Goal: Task Accomplishment & Management: Complete application form

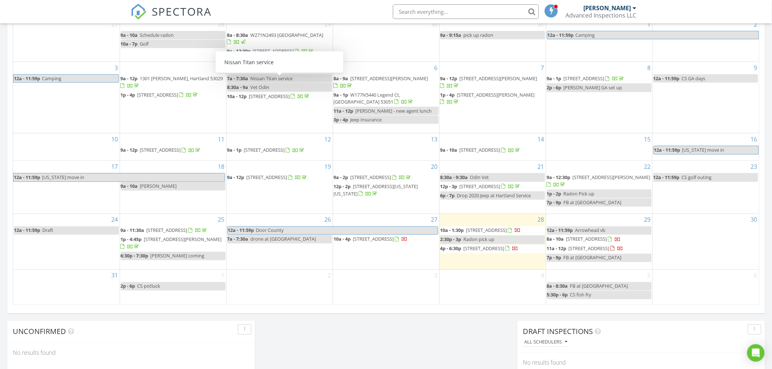
scroll to position [405, 0]
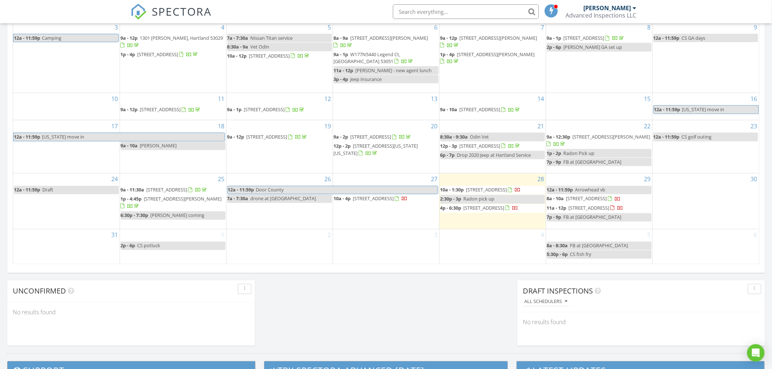
click at [394, 196] on span "3771 Gibraltar Rd , Fish Creek 54212" at bounding box center [373, 199] width 41 height 7
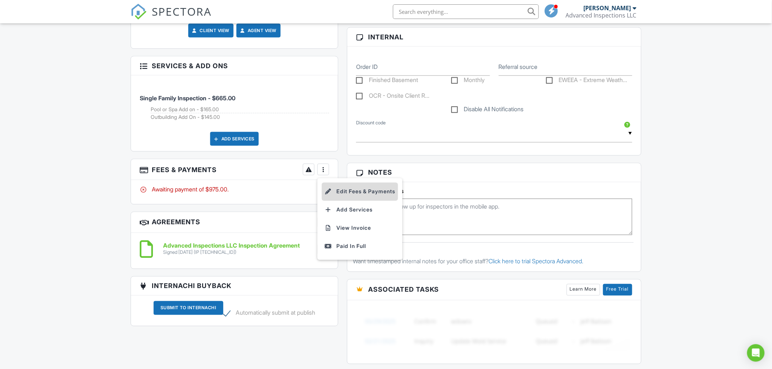
click at [347, 189] on li "Edit Fees & Payments" at bounding box center [360, 192] width 76 height 18
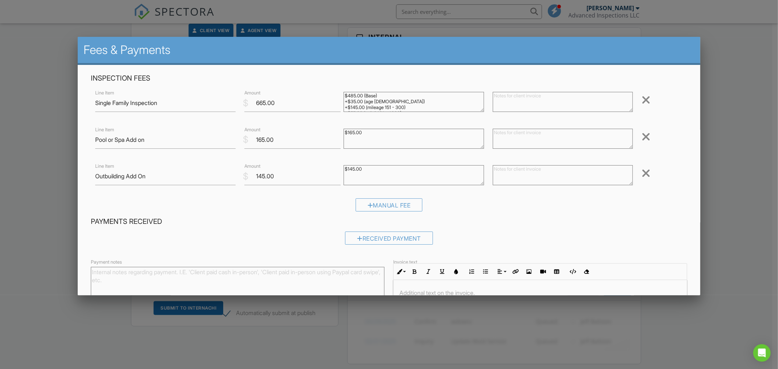
click at [727, 100] on div at bounding box center [389, 195] width 778 height 462
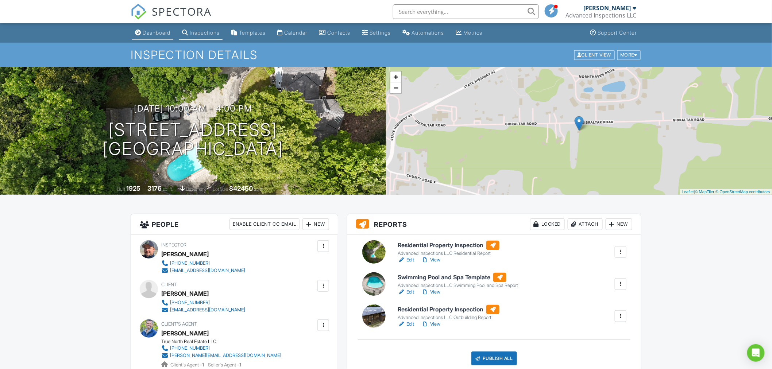
click at [165, 33] on div "Dashboard" at bounding box center [157, 33] width 28 height 6
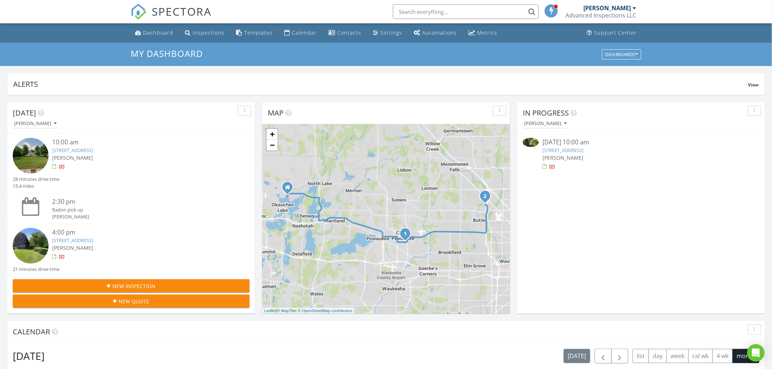
scroll to position [81, 0]
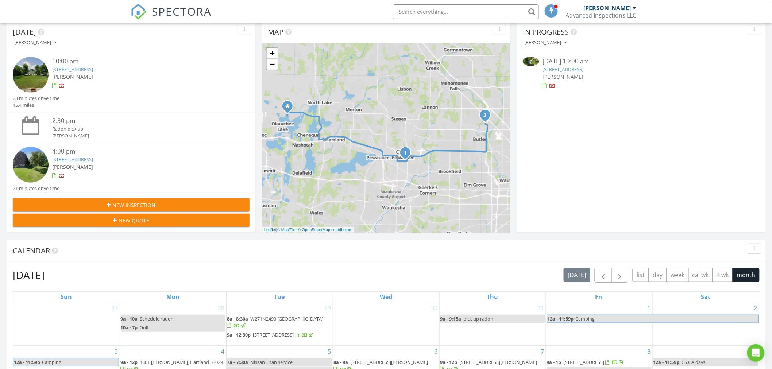
click at [134, 205] on span "New Inspection" at bounding box center [134, 205] width 43 height 8
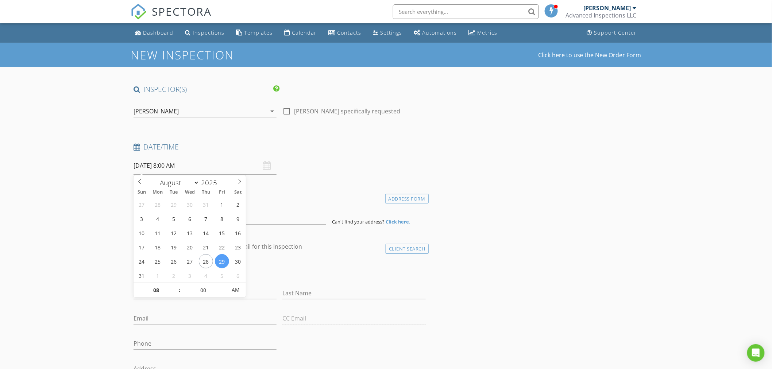
click at [162, 165] on input "08/29/2025 8:00 AM" at bounding box center [205, 166] width 143 height 18
select select "8"
type input "09/03/2025 8:00 AM"
type input "09"
type input "09/03/2025 9:00 AM"
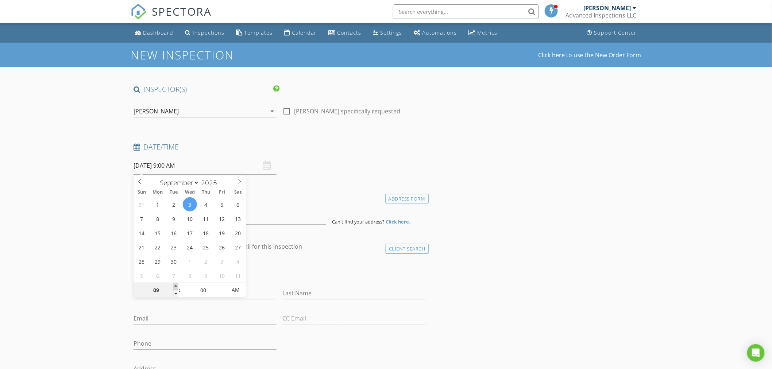
click at [176, 285] on span at bounding box center [175, 286] width 5 height 7
click at [261, 218] on input at bounding box center [230, 216] width 193 height 18
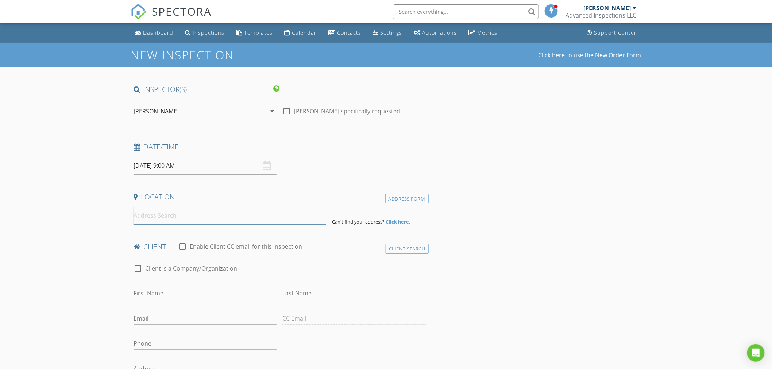
click at [146, 217] on input at bounding box center [230, 216] width 193 height 18
paste input "630 Westowne AVENUE, Waukesha, WI 53188 3"
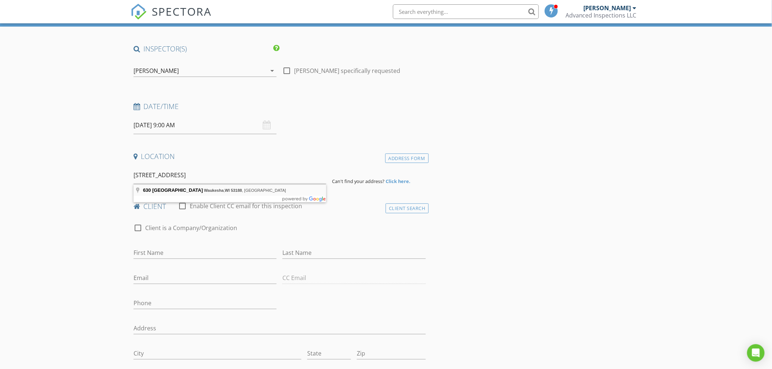
type input "630 Westowne Avenue, Waukesha, WI 53188, USA"
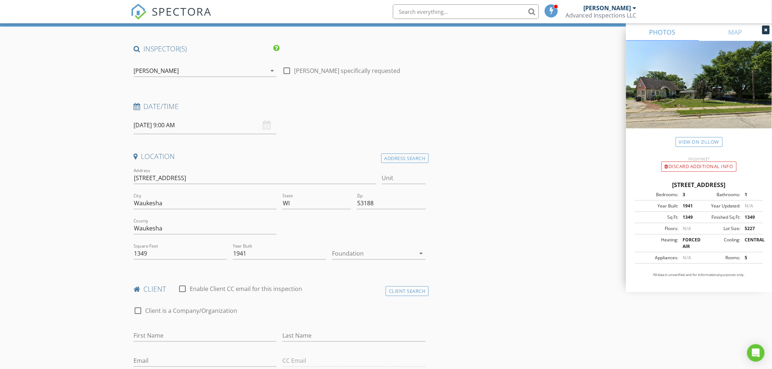
scroll to position [81, 0]
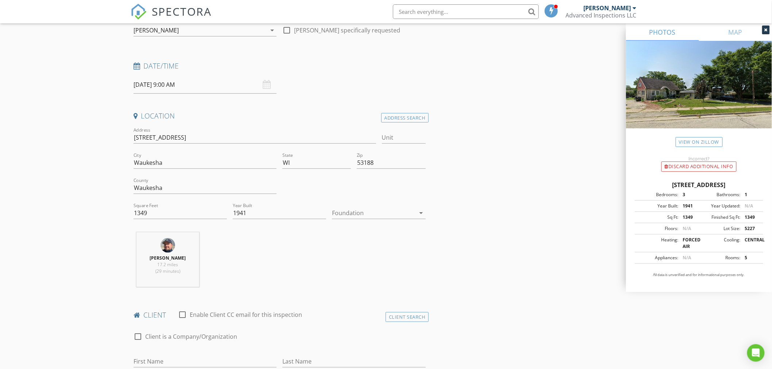
click at [422, 213] on icon "arrow_drop_down" at bounding box center [421, 213] width 9 height 9
click at [380, 235] on div "Basement" at bounding box center [379, 233] width 82 height 9
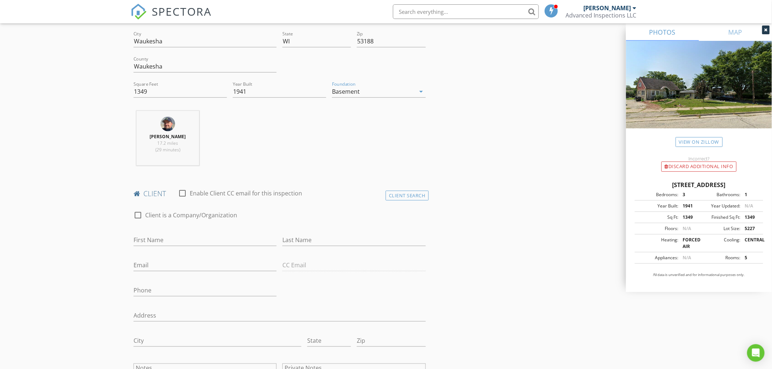
scroll to position [243, 0]
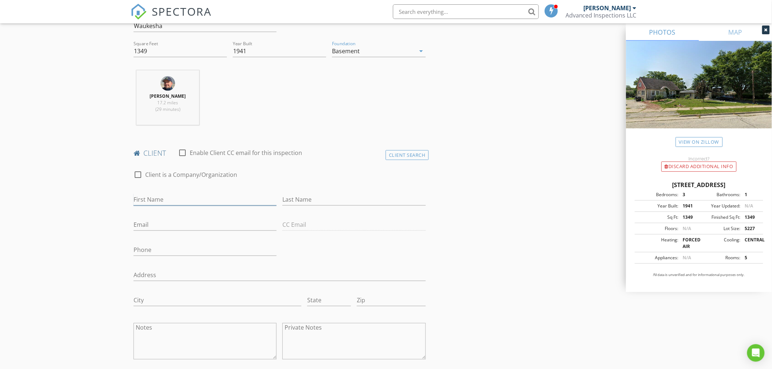
click at [183, 200] on input "First Name" at bounding box center [205, 200] width 143 height 12
type input "Eli"
type input "Foth"
click at [172, 249] on input "Phone" at bounding box center [205, 250] width 143 height 12
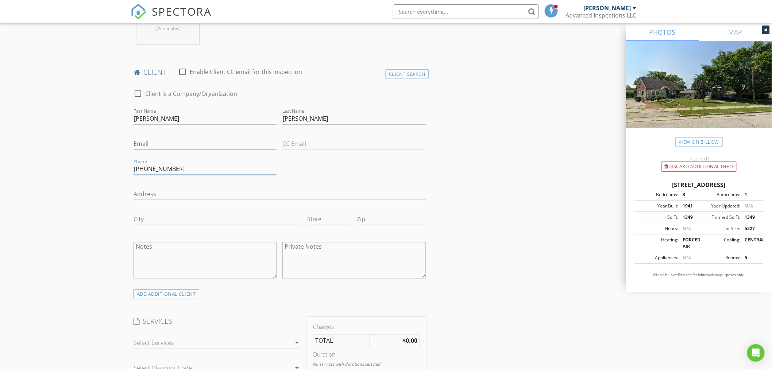
scroll to position [365, 0]
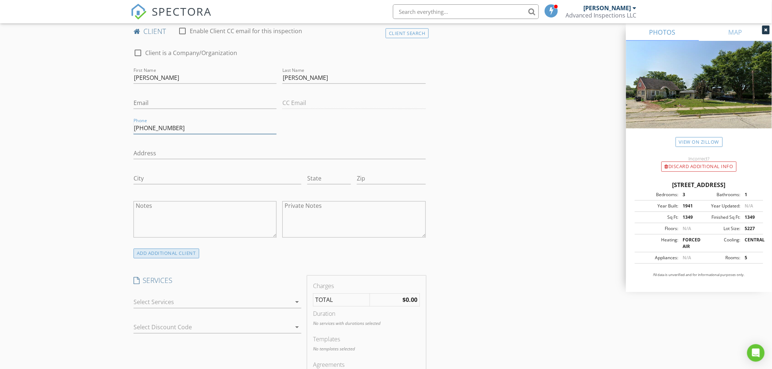
type input "262-899-8168"
click at [187, 253] on div "ADD ADDITIONAL client" at bounding box center [167, 254] width 66 height 10
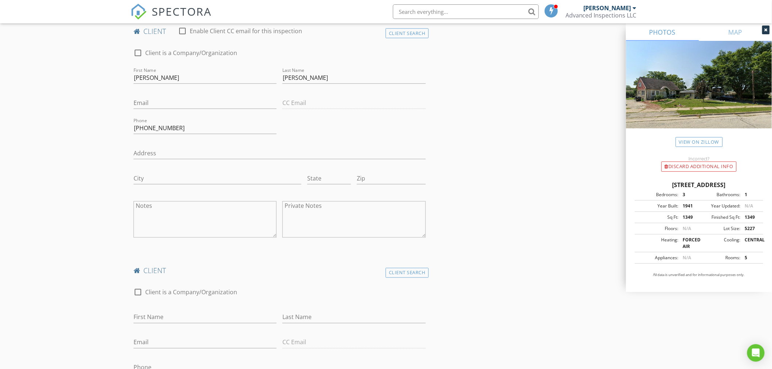
scroll to position [405, 0]
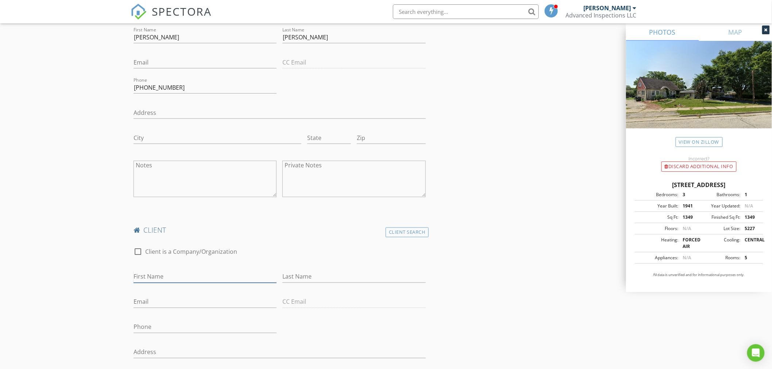
click at [187, 277] on input "First Name" at bounding box center [205, 277] width 143 height 12
type input "Megan"
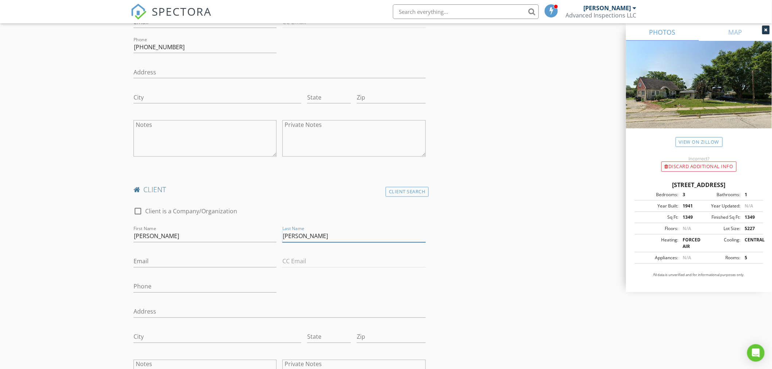
type input "Barbre"
click at [167, 286] on input "Phone" at bounding box center [205, 287] width 143 height 12
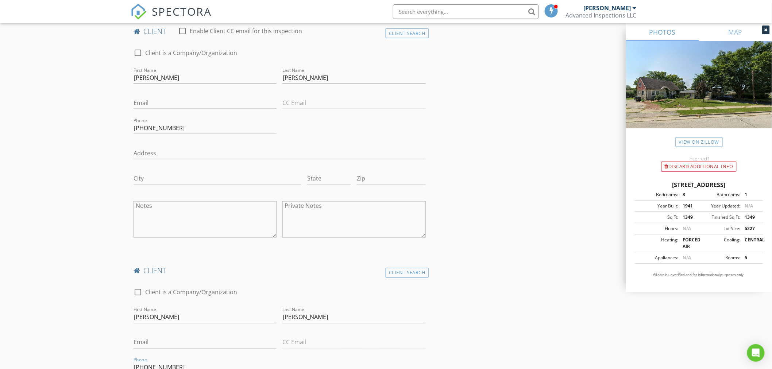
scroll to position [324, 0]
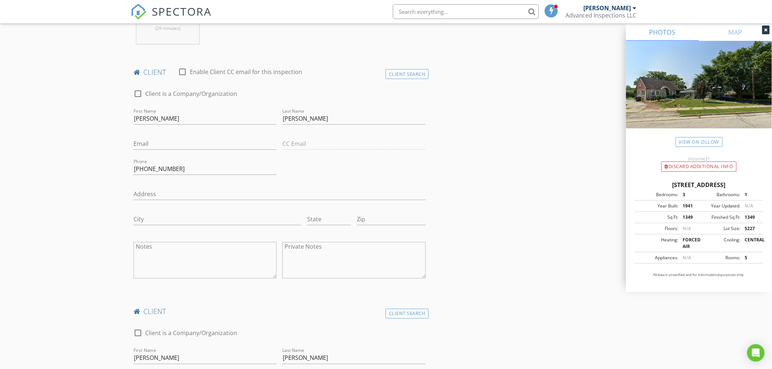
type input "262-490-6459"
click at [177, 143] on input "Email" at bounding box center [205, 144] width 143 height 12
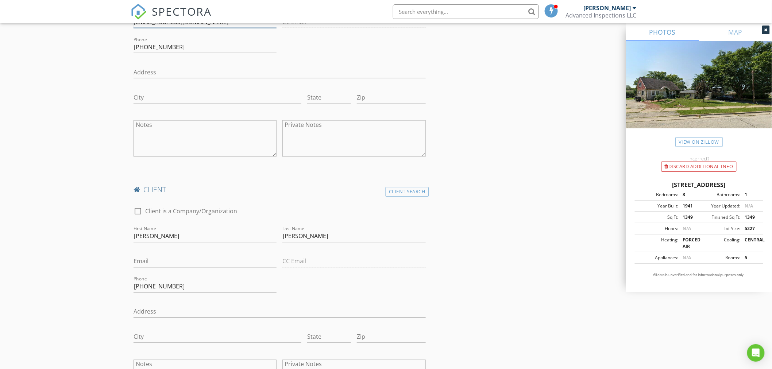
scroll to position [486, 0]
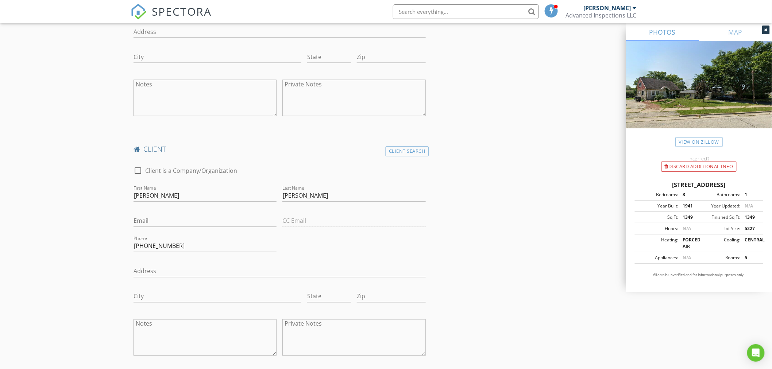
type input "fotheli23@gmail.com"
click at [192, 223] on input "Email" at bounding box center [205, 221] width 143 height 12
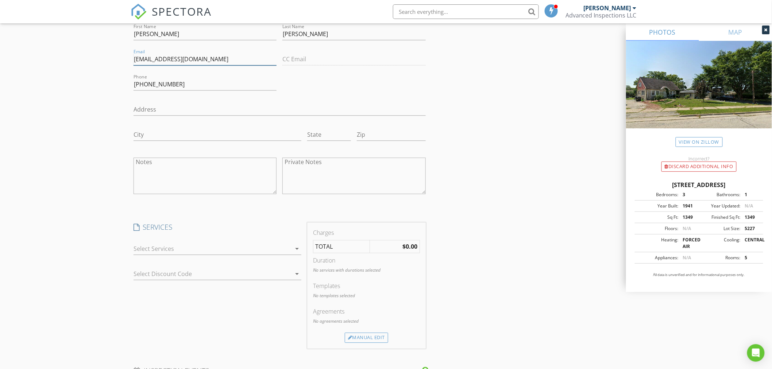
scroll to position [689, 0]
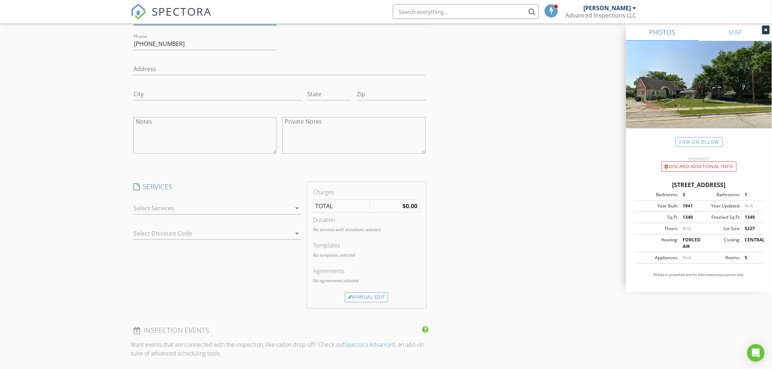
type input "barbremegan@gmail.com"
click at [165, 210] on div at bounding box center [213, 209] width 158 height 12
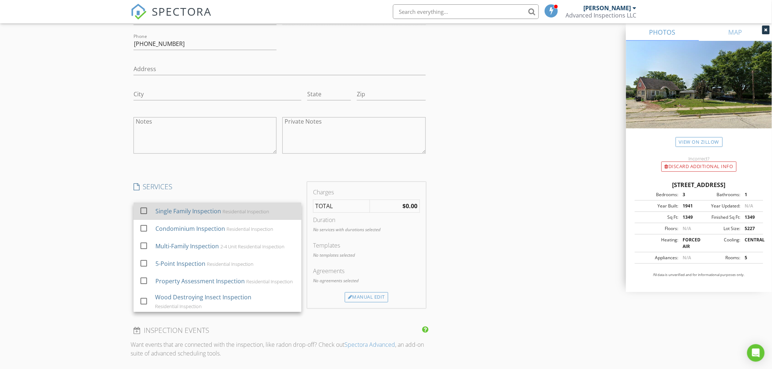
click at [142, 209] on div at bounding box center [144, 211] width 12 height 12
checkbox input "true"
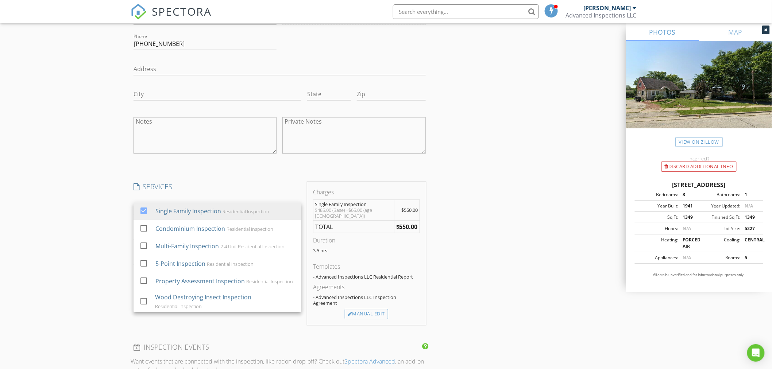
click at [99, 201] on div "New Inspection Click here to use the New Order Form INSPECTOR(S) check_box Marc…" at bounding box center [386, 171] width 772 height 1634
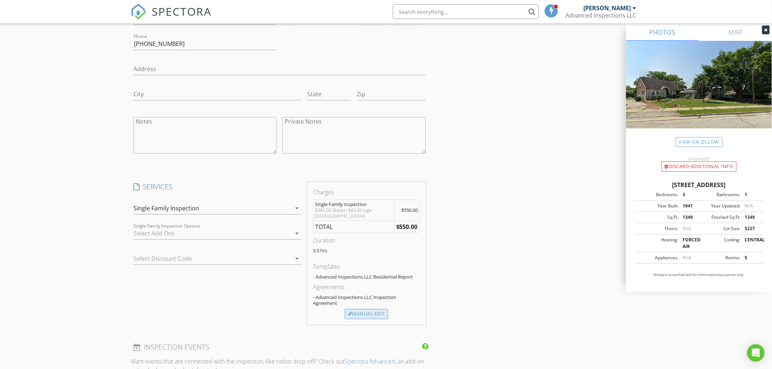
click at [366, 316] on div "Manual Edit" at bounding box center [366, 314] width 43 height 10
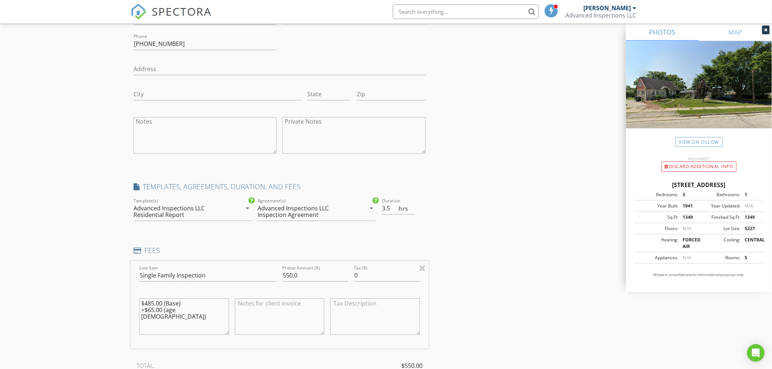
drag, startPoint x: 201, startPoint y: 309, endPoint x: 121, endPoint y: 309, distance: 80.3
click at [123, 309] on div "New Inspection Click here to use the New Order Form INSPECTOR(S) check_box Marc…" at bounding box center [386, 205] width 772 height 1703
type textarea "$485.00 (Base)"
drag, startPoint x: 286, startPoint y: 277, endPoint x: 253, endPoint y: 278, distance: 33.2
click at [258, 278] on div "Line Item Single Family Inspection Pretax Amount ($) 550.0 Tax ($) 0 $485.00 (B…" at bounding box center [280, 305] width 298 height 88
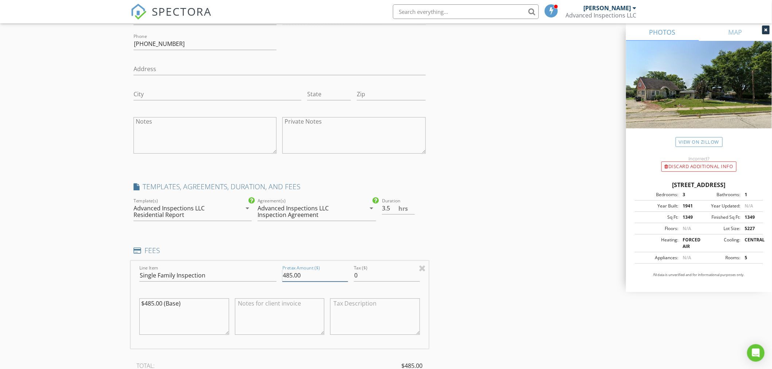
type input "485.00"
click at [413, 209] on input "3" at bounding box center [398, 209] width 33 height 12
type input "2.5"
click at [413, 209] on input "2.5" at bounding box center [398, 209] width 33 height 12
click at [459, 251] on div "INSPECTOR(S) check_box Marc Tarkowski PRIMARY Marc Tarkowski arrow_drop_down ch…" at bounding box center [386, 218] width 511 height 1644
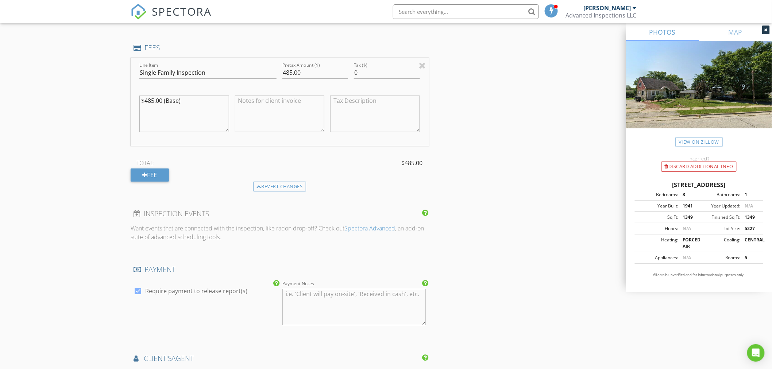
scroll to position [1013, 0]
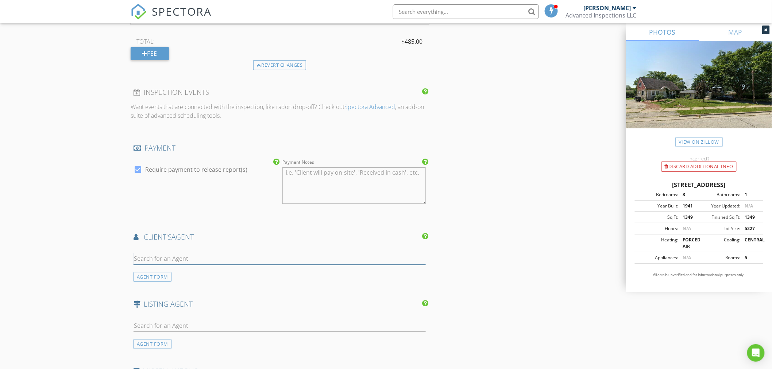
click at [218, 261] on input "text" at bounding box center [280, 259] width 292 height 12
type input "tanner"
click at [165, 274] on div "[PERSON_NAME]" at bounding box center [178, 271] width 49 height 9
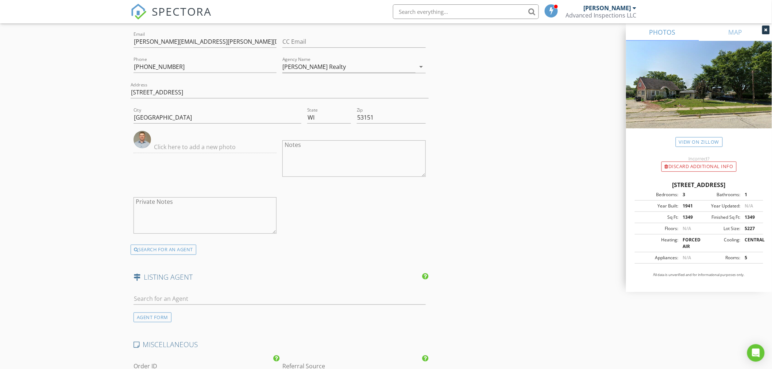
scroll to position [1297, 0]
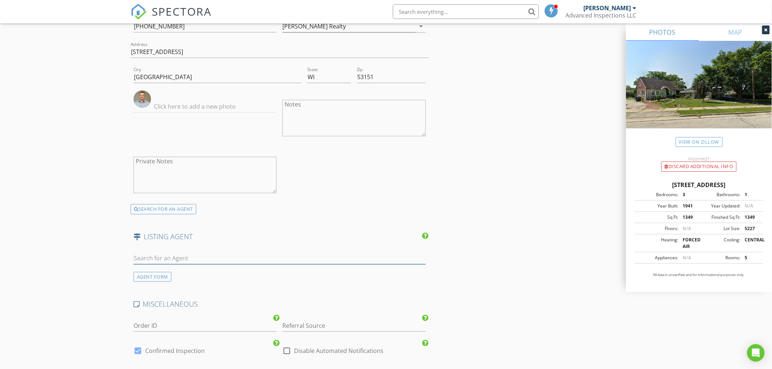
click at [150, 259] on input "text" at bounding box center [280, 259] width 292 height 12
click at [166, 277] on div "AGENT FORM" at bounding box center [153, 277] width 38 height 10
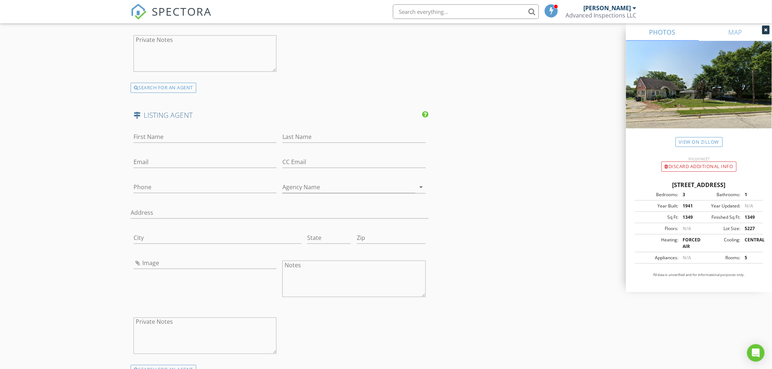
scroll to position [1541, 0]
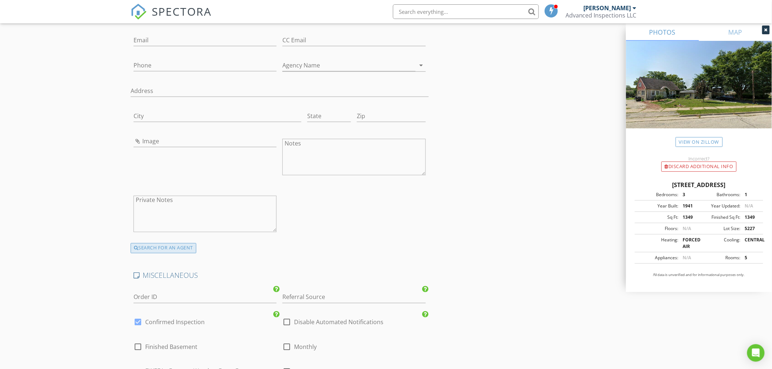
click at [185, 250] on div "SEARCH FOR AN AGENT" at bounding box center [164, 248] width 66 height 10
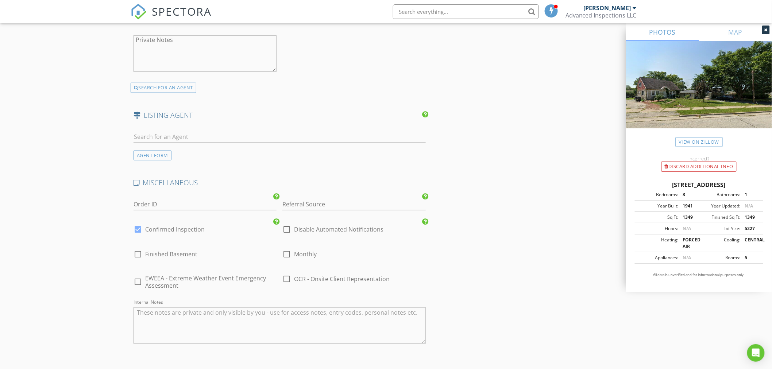
scroll to position [1338, 0]
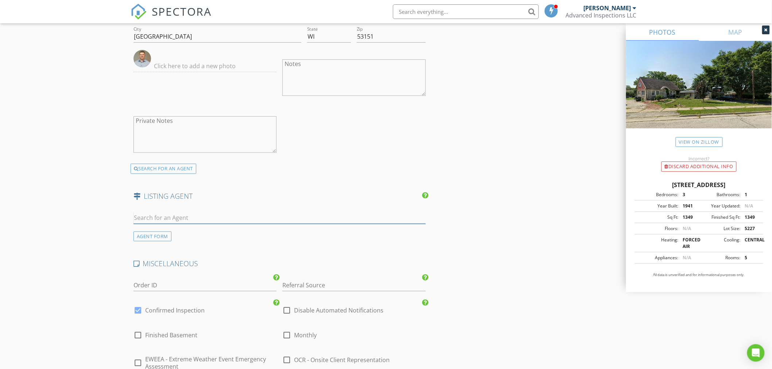
click at [185, 216] on input "text" at bounding box center [280, 218] width 292 height 12
type input "a"
click at [162, 238] on div "AGENT FORM" at bounding box center [153, 237] width 38 height 10
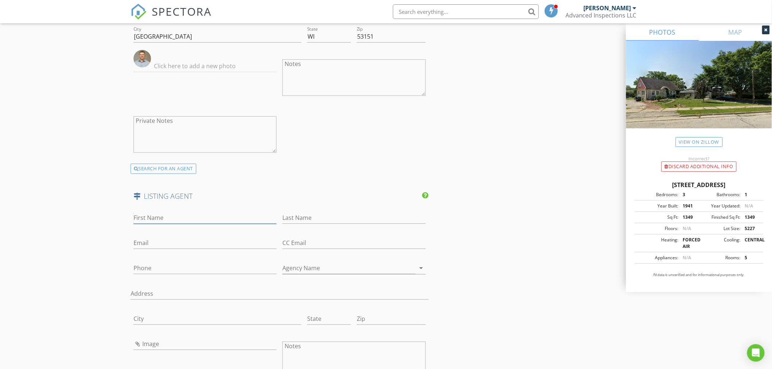
click at [163, 219] on input "First Name" at bounding box center [205, 218] width 143 height 12
type input "Autumn"
type input "Peach"
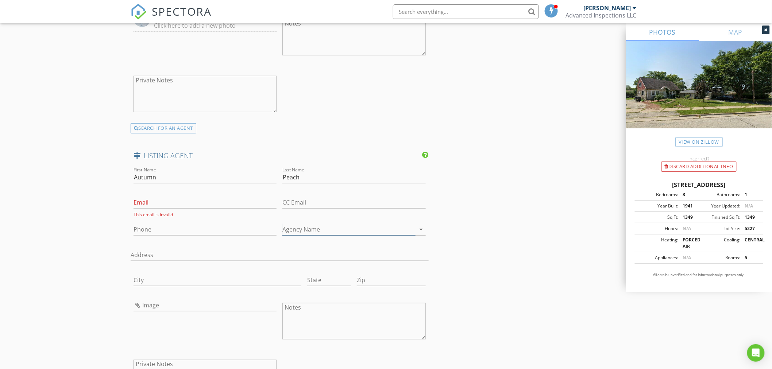
click at [308, 232] on input "Agency Name" at bounding box center [348, 230] width 133 height 12
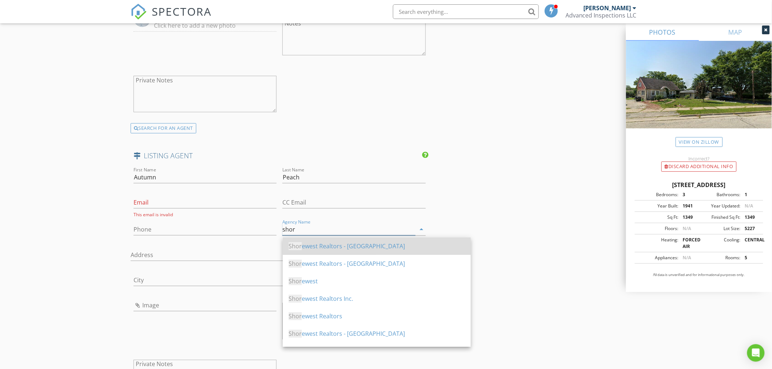
click at [325, 244] on div "Shor ewest Realtors - Lake Country" at bounding box center [377, 246] width 176 height 9
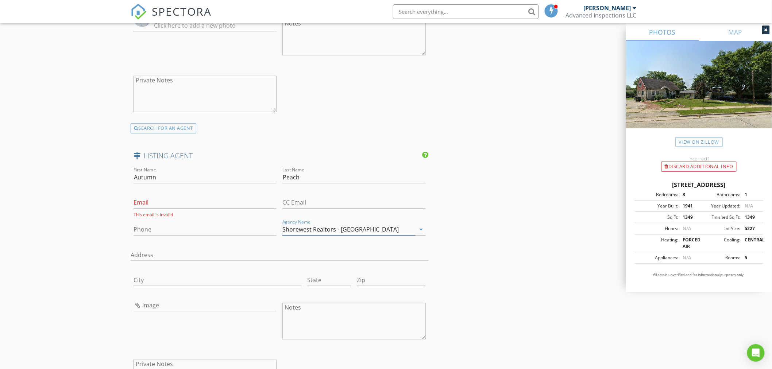
type input "Shorewest Realtors - Lake Country"
click at [170, 203] on input "Email" at bounding box center [205, 203] width 143 height 12
paste input "apeach@shorewest.com"
type input "apeach@shorewest.com"
click at [170, 229] on input "Phone" at bounding box center [205, 228] width 143 height 12
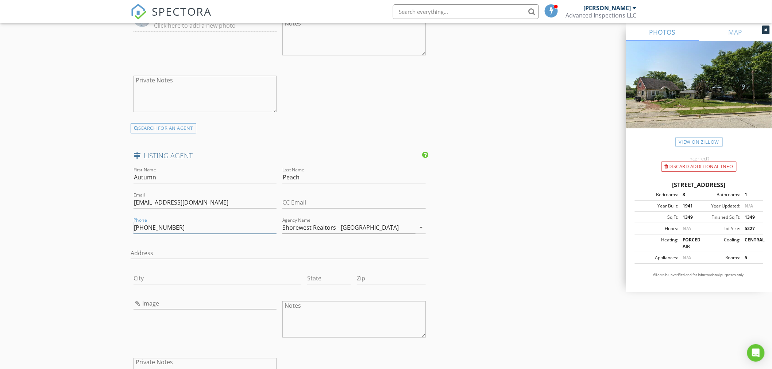
type input "262-957-7008"
click at [170, 254] on input "Address" at bounding box center [280, 253] width 298 height 12
type input "1296 Summit Ave"
type input "Oconomowoc"
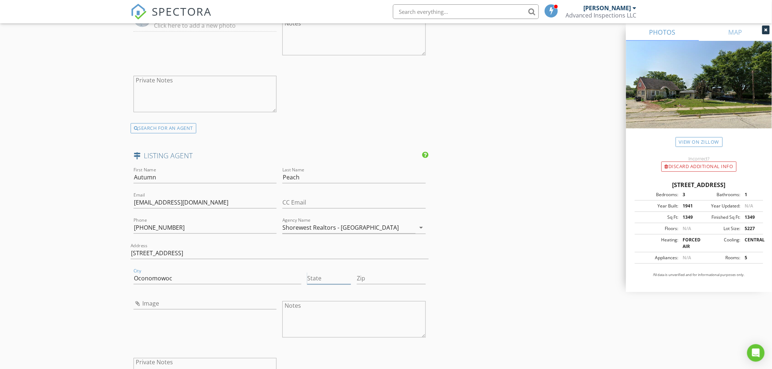
type input "Wisconsin"
type input "53066-5162"
click at [328, 279] on input "Wisconsin" at bounding box center [329, 279] width 44 height 12
type input "WI"
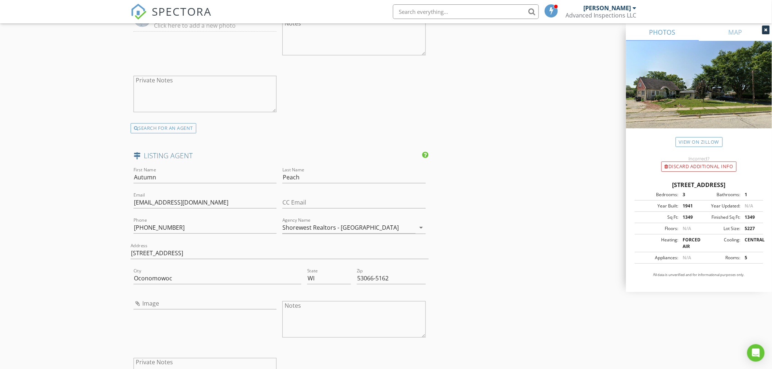
click at [145, 304] on input "Image" at bounding box center [205, 304] width 143 height 12
type input "autumn peach.jfif"
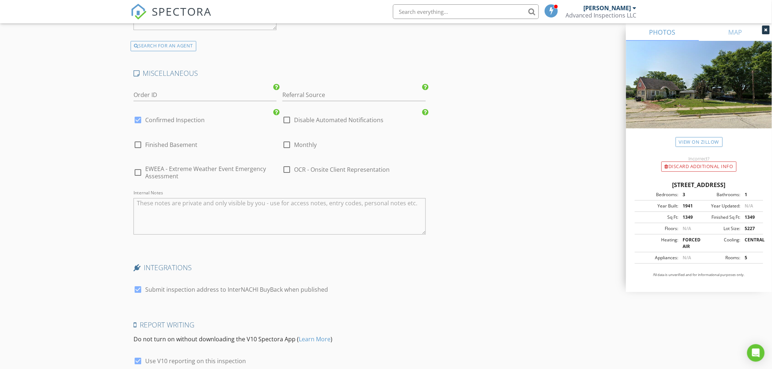
scroll to position [1809, 0]
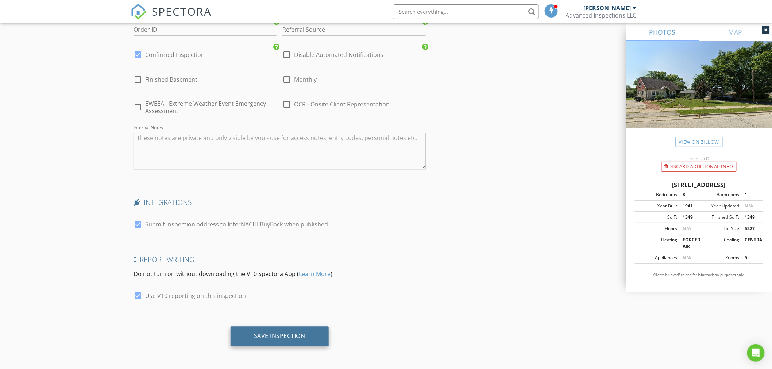
click at [264, 340] on div "Save Inspection" at bounding box center [280, 337] width 98 height 20
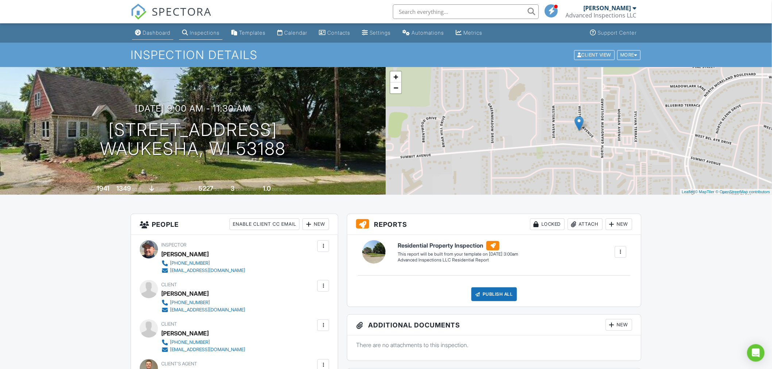
click at [161, 31] on div "Dashboard" at bounding box center [157, 33] width 28 height 6
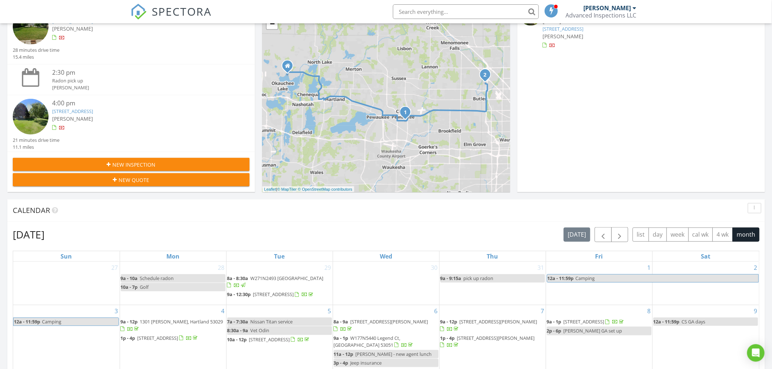
scroll to position [81, 0]
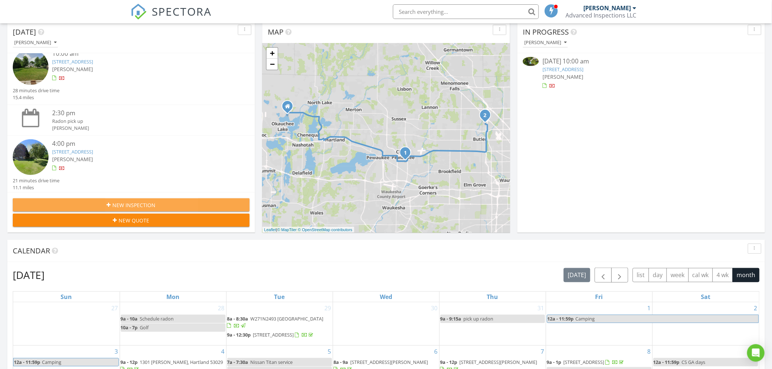
click at [155, 203] on div "New Inspection" at bounding box center [131, 205] width 225 height 8
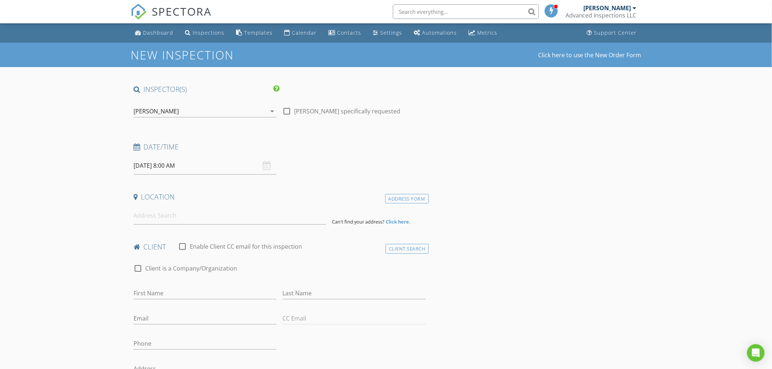
click at [158, 163] on input "[DATE] 8:00 AM" at bounding box center [205, 166] width 143 height 18
select select "8"
type input "[DATE] 8:00 AM"
type input "09"
type input "[DATE] 9:00 AM"
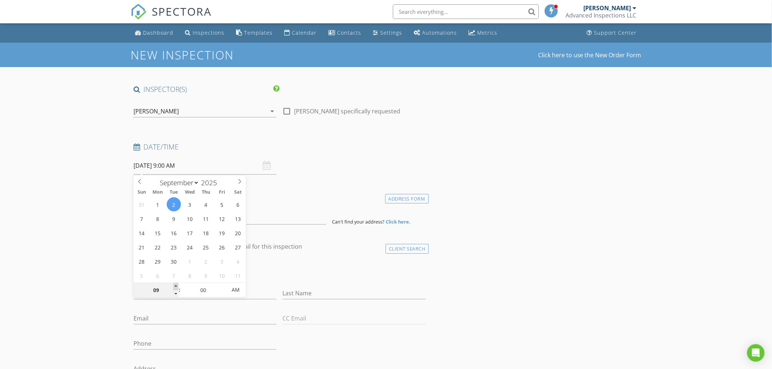
click at [176, 286] on span at bounding box center [175, 286] width 5 height 7
type input "10"
type input "[DATE] 10:00 AM"
click at [176, 286] on span at bounding box center [175, 286] width 5 height 7
type input "11"
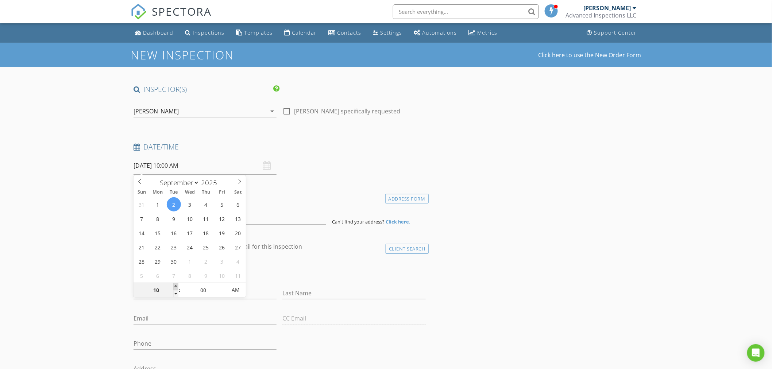
type input "[DATE] 11:00 AM"
click at [176, 286] on span at bounding box center [175, 286] width 5 height 7
type input "12"
type input "[DATE] 12:00 PM"
click at [176, 286] on span at bounding box center [175, 286] width 5 height 7
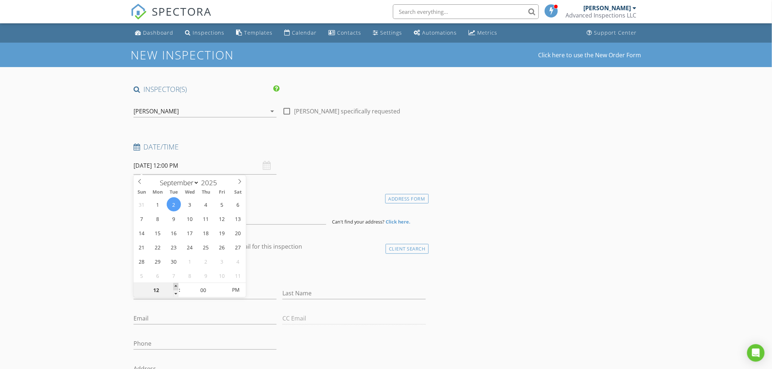
type input "01"
type input "[DATE] 1:00 PM"
click at [176, 286] on span at bounding box center [175, 286] width 5 height 7
type input "02"
type input "[DATE] 2:00 PM"
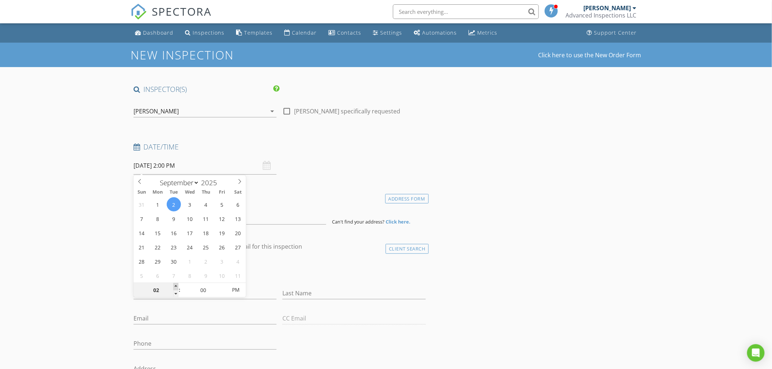
click at [176, 286] on span at bounding box center [175, 286] width 5 height 7
click at [298, 221] on input at bounding box center [230, 216] width 193 height 18
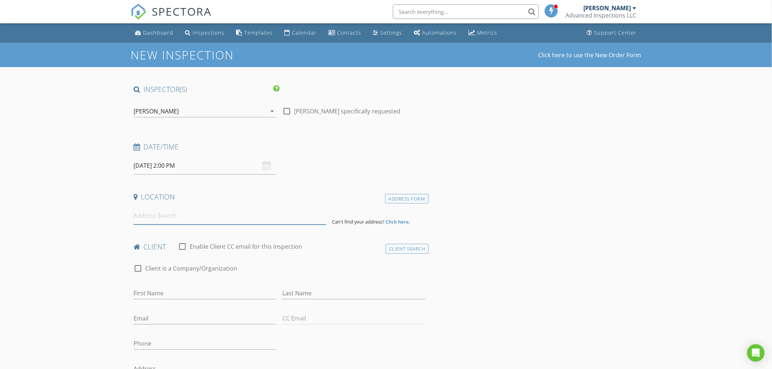
click at [159, 218] on input at bounding box center [230, 216] width 193 height 18
paste input "2200 S 65th St, West Allis, WI 53219"
type input "2200 S 65th St, West Allis, WI 53219, USA"
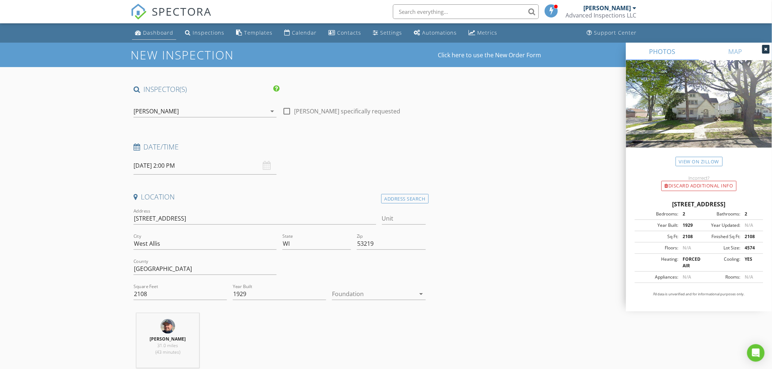
click at [156, 31] on div "Dashboard" at bounding box center [158, 32] width 30 height 7
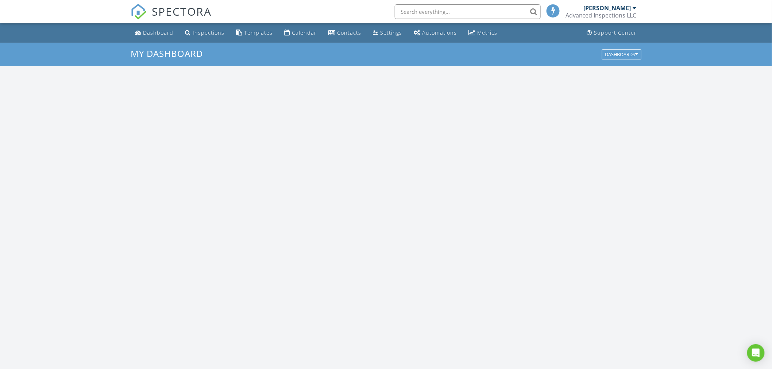
scroll to position [677, 785]
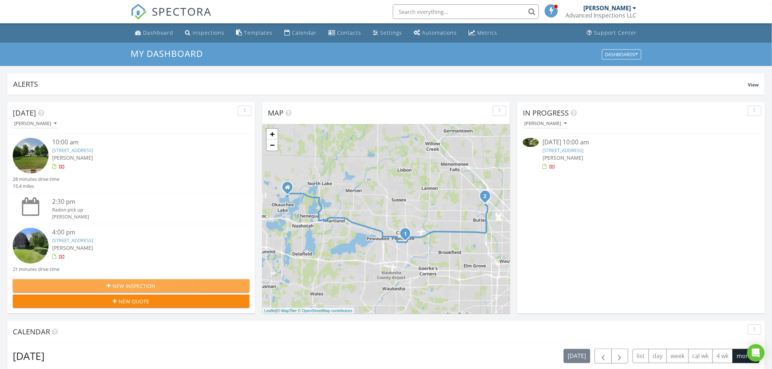
click at [130, 287] on span "New Inspection" at bounding box center [134, 286] width 43 height 8
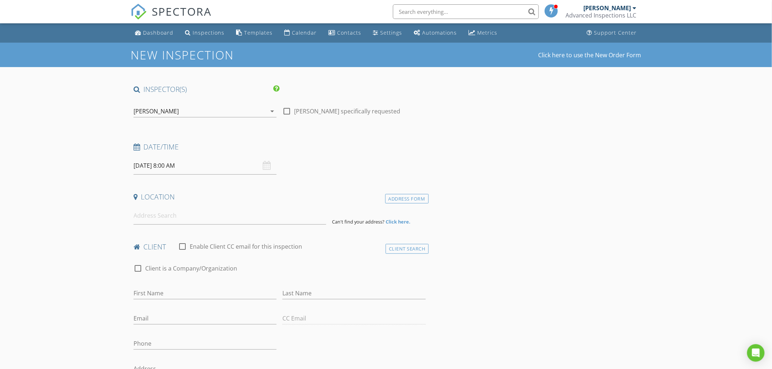
click at [171, 165] on input "08/29/2025 8:00 AM" at bounding box center [205, 166] width 143 height 18
select select "8"
type input "09/02/2025 8:00 AM"
type input "09"
type input "09/02/2025 9:00 AM"
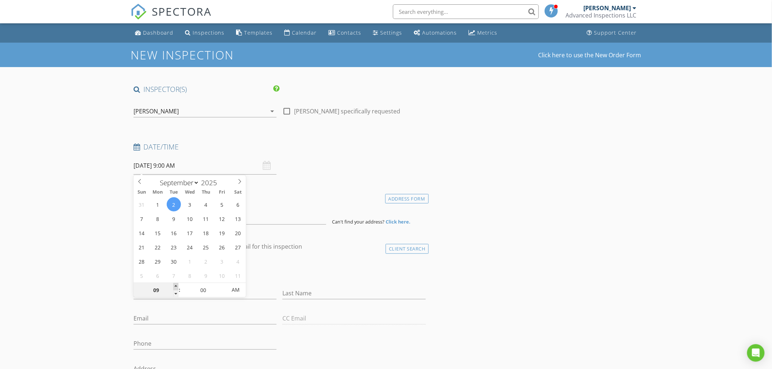
click at [176, 286] on span at bounding box center [175, 286] width 5 height 7
type input "10"
type input "09/02/2025 10:00 AM"
click at [176, 286] on span at bounding box center [175, 286] width 5 height 7
type input "11"
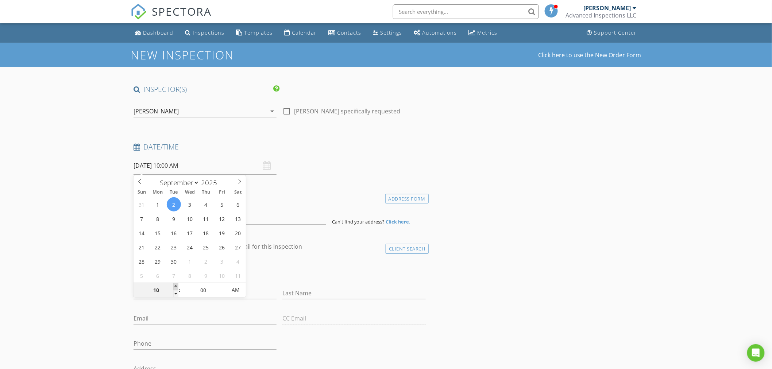
type input "[DATE] 11:00 AM"
click at [176, 286] on span at bounding box center [175, 286] width 5 height 7
click at [150, 33] on div "Dashboard" at bounding box center [158, 32] width 30 height 7
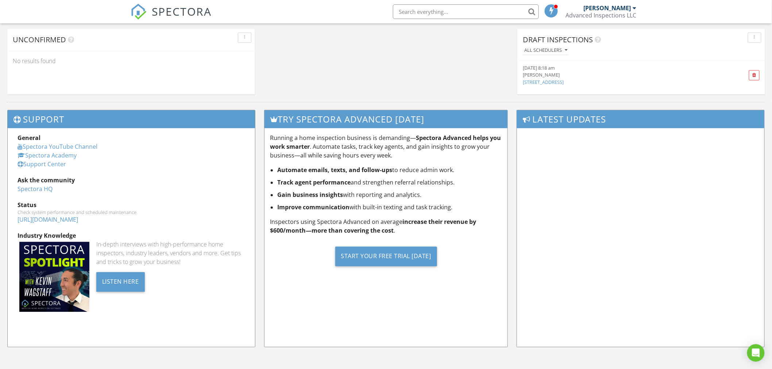
scroll to position [535, 0]
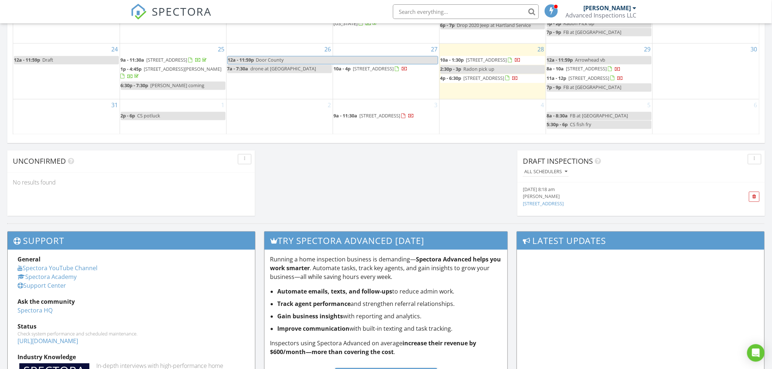
click at [546, 194] on div "[PERSON_NAME]" at bounding box center [621, 196] width 197 height 7
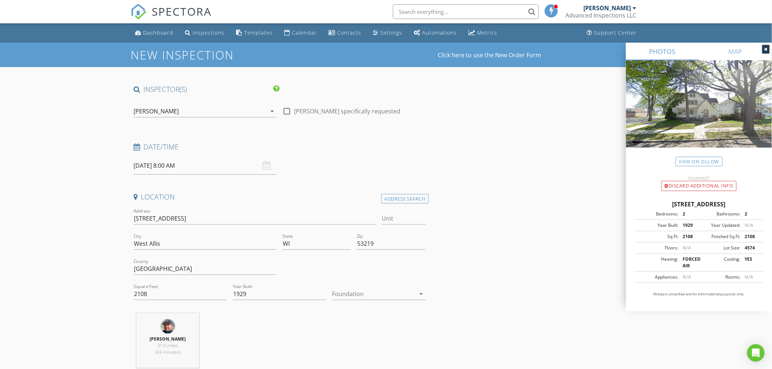
click at [163, 164] on input "[DATE] 8:00 AM" at bounding box center [205, 166] width 143 height 18
select select "8"
type input "[DATE] 8:00 AM"
type input "09"
type input "[DATE] 9:00 AM"
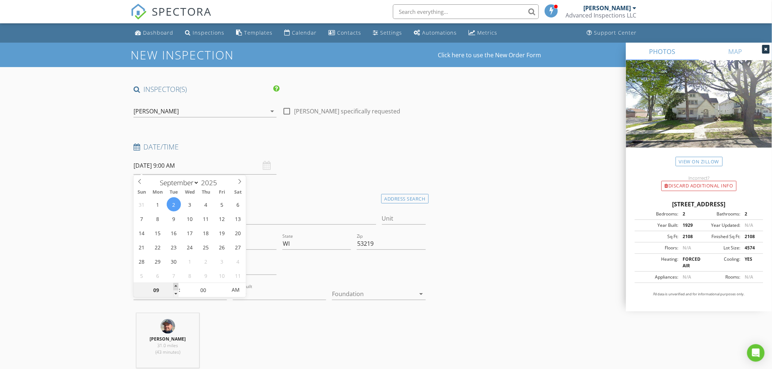
click at [177, 285] on span at bounding box center [175, 286] width 5 height 7
type input "10"
type input "[DATE] 10:00 AM"
click at [177, 285] on span at bounding box center [175, 286] width 5 height 7
type input "11"
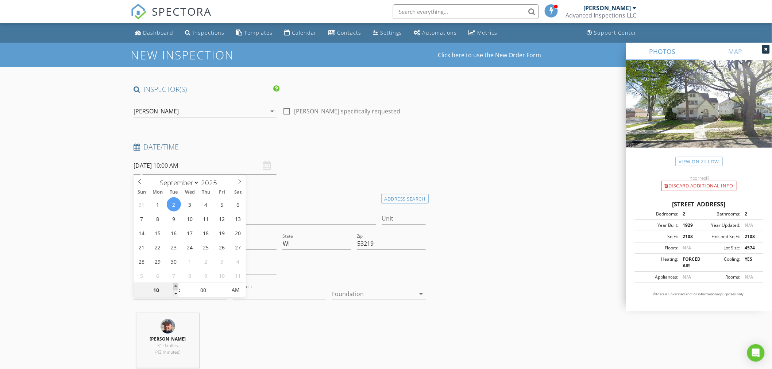
type input "09/02/2025 11:00 AM"
click at [177, 285] on span at bounding box center [175, 286] width 5 height 7
type input "12"
type input "09/02/2025 12:00 PM"
click at [177, 285] on span at bounding box center [175, 286] width 5 height 7
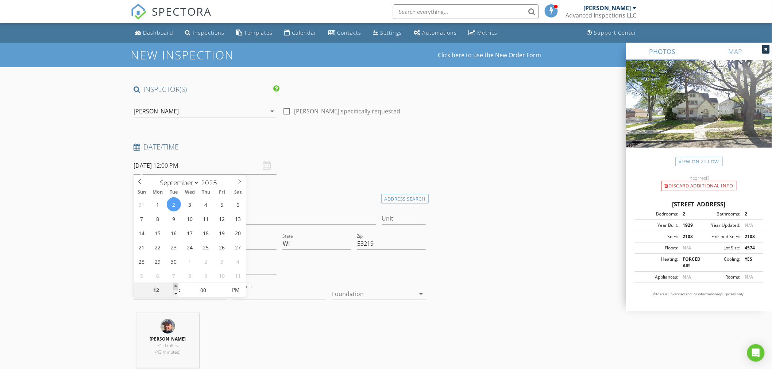
type input "01"
type input "09/02/2025 1:00 PM"
click at [177, 285] on span at bounding box center [175, 286] width 5 height 7
type input "02"
type input "09/02/2025 2:00 PM"
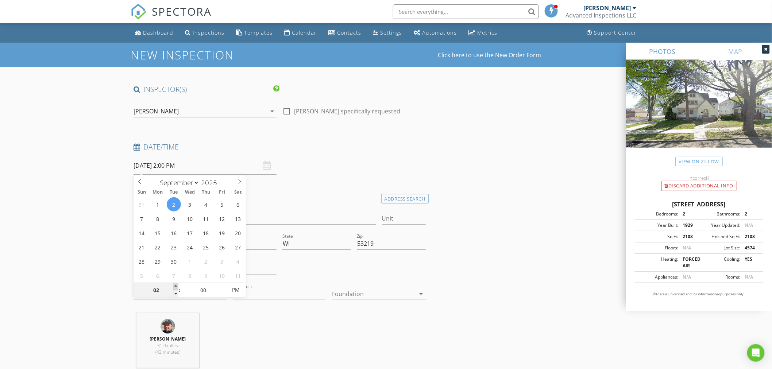
click at [177, 285] on span at bounding box center [175, 286] width 5 height 7
click at [294, 217] on input "2200 S 65th St" at bounding box center [255, 219] width 243 height 12
click at [374, 297] on div at bounding box center [373, 294] width 83 height 12
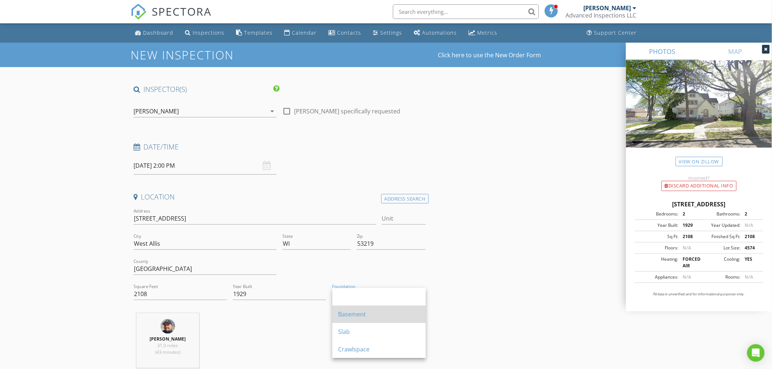
click at [357, 314] on div "Basement" at bounding box center [379, 314] width 82 height 9
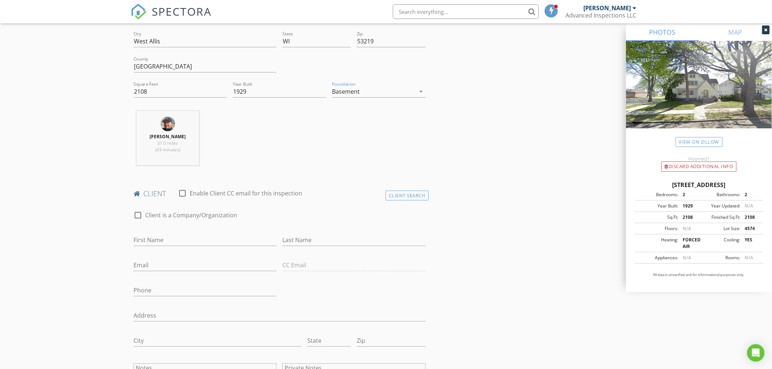
scroll to position [243, 0]
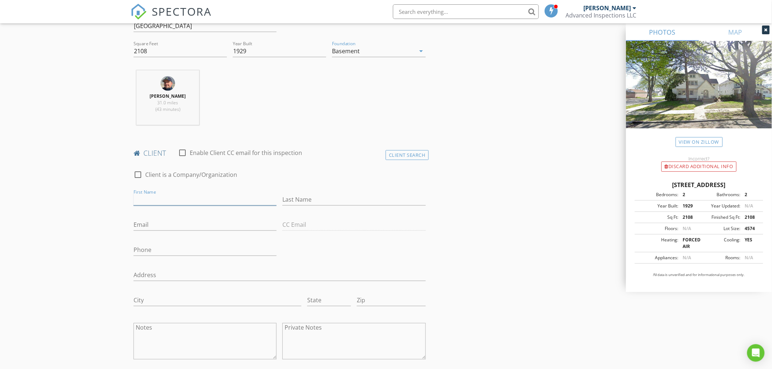
click at [205, 199] on input "First Name" at bounding box center [205, 200] width 143 height 12
type input "Conner"
type input "Ring"
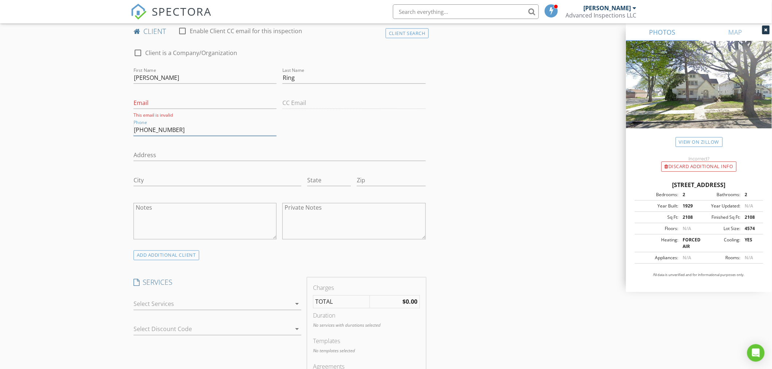
scroll to position [405, 0]
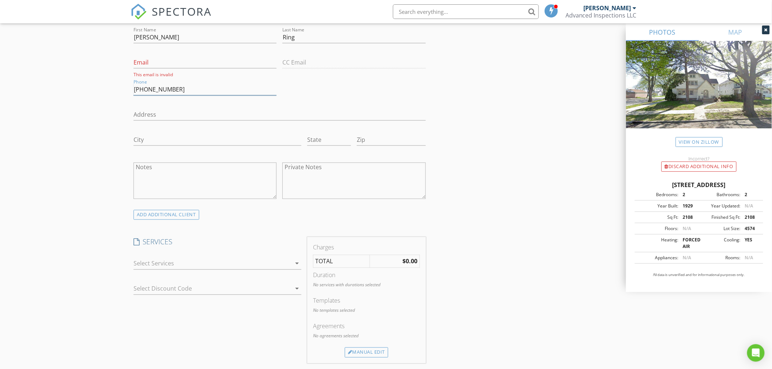
type input "[PHONE_NUMBER]"
click at [179, 263] on div at bounding box center [213, 264] width 158 height 12
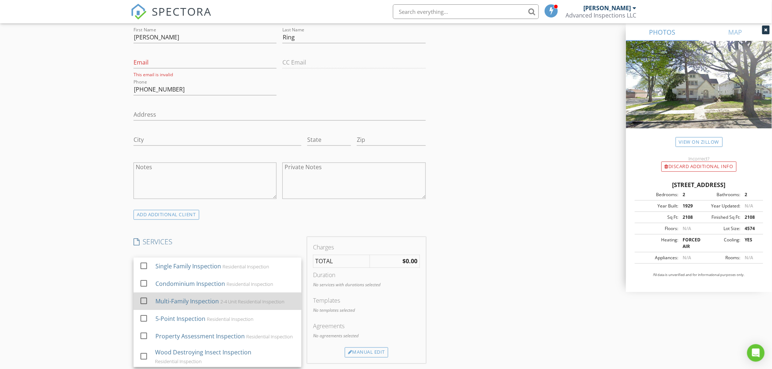
click at [173, 299] on div "Multi-Family Inspection" at bounding box center [186, 301] width 63 height 9
checkbox input "true"
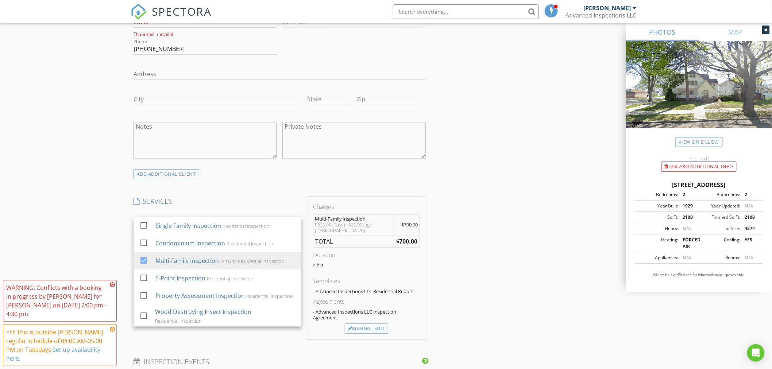
scroll to position [689, 0]
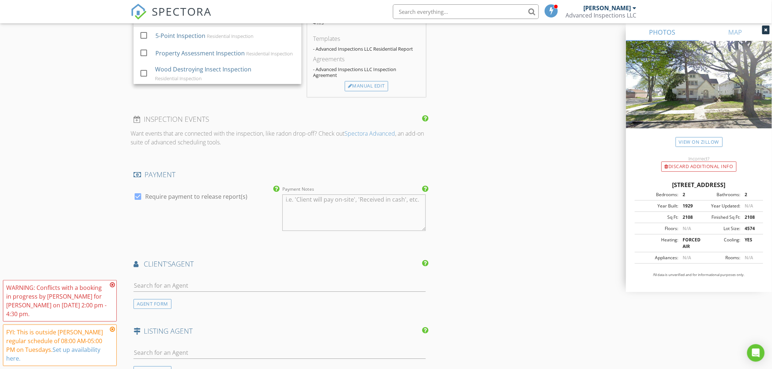
click at [534, 216] on div "INSPECTOR(S) check_box Marc Tarkowski PRIMARY Marc Tarkowski arrow_drop_down ch…" at bounding box center [386, 69] width 511 height 1346
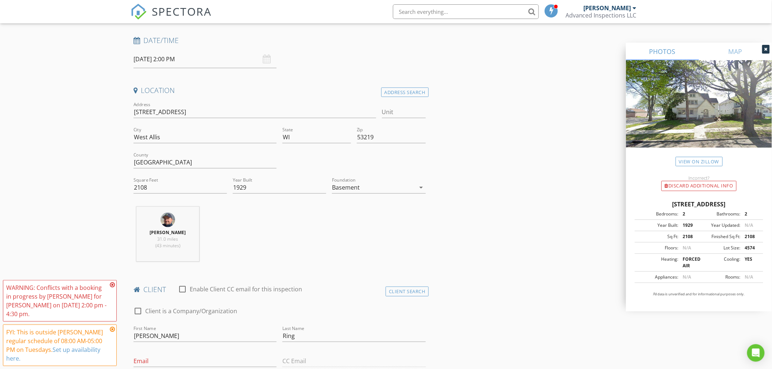
scroll to position [0, 0]
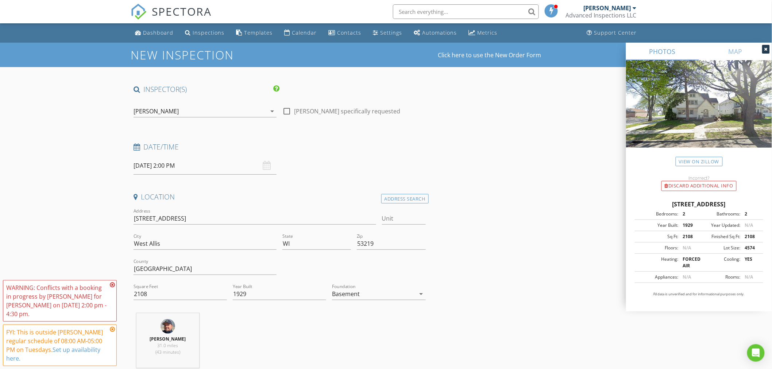
click at [160, 167] on input "[DATE] 2:00 PM" at bounding box center [205, 166] width 143 height 18
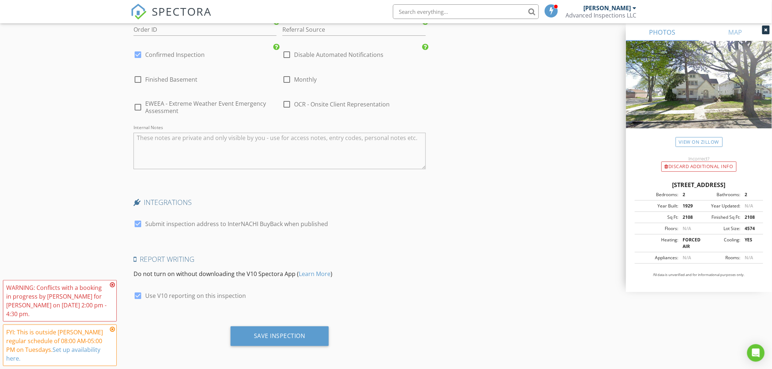
scroll to position [998, 0]
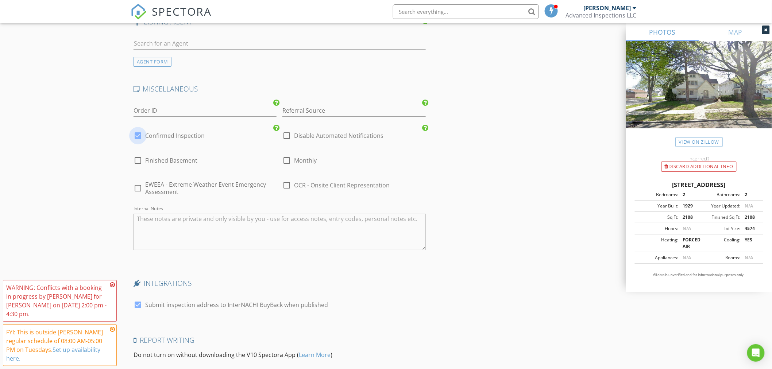
click at [136, 136] on div at bounding box center [138, 136] width 12 height 12
checkbox input "false"
checkbox input "true"
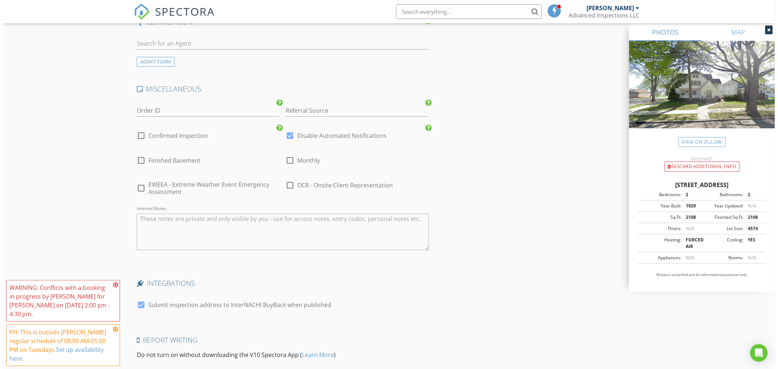
scroll to position [1079, 0]
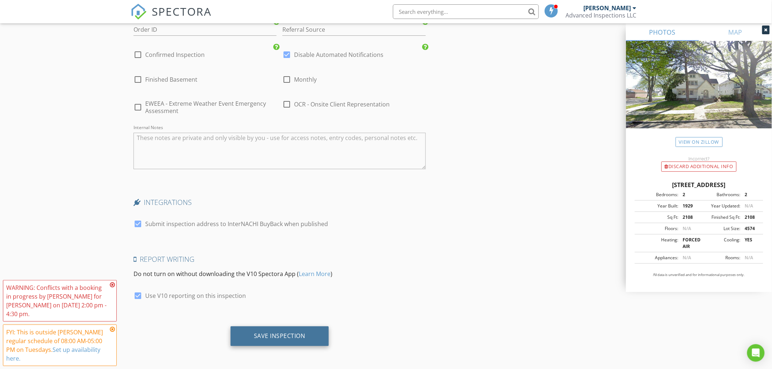
click at [291, 333] on div "Save Inspection" at bounding box center [279, 335] width 51 height 7
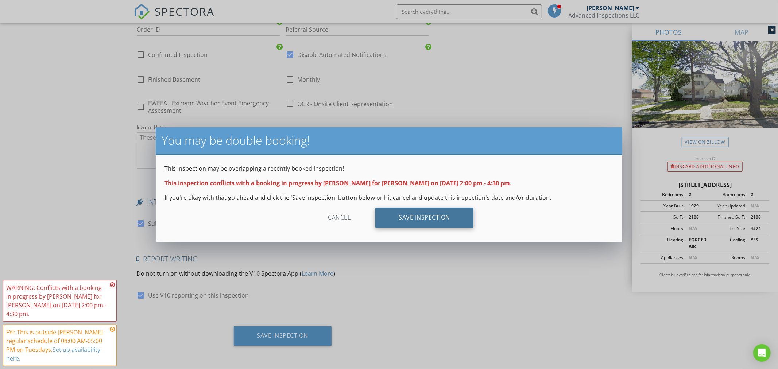
click at [428, 218] on div "Save Inspection" at bounding box center [424, 218] width 98 height 20
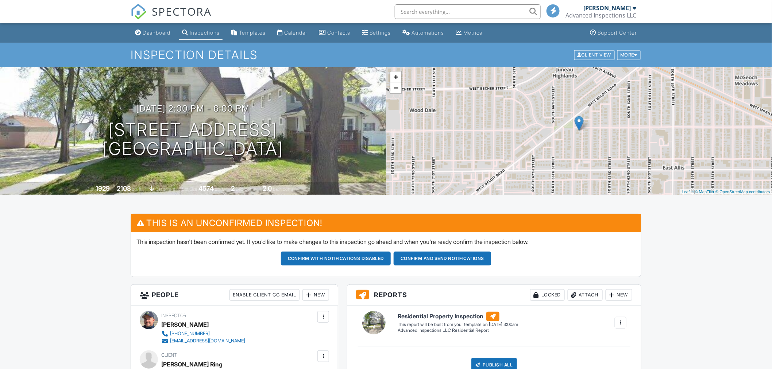
click at [146, 33] on div "Dashboard" at bounding box center [157, 33] width 28 height 6
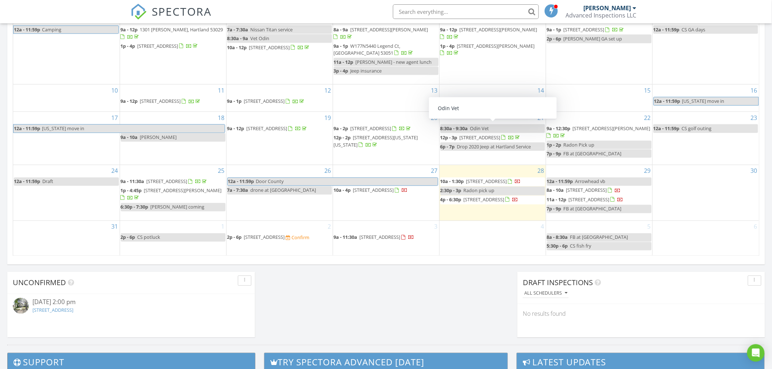
scroll to position [130, 0]
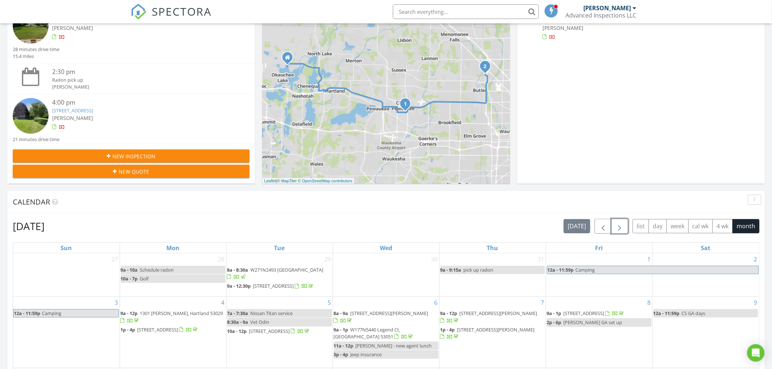
click at [616, 226] on span "button" at bounding box center [620, 226] width 9 height 9
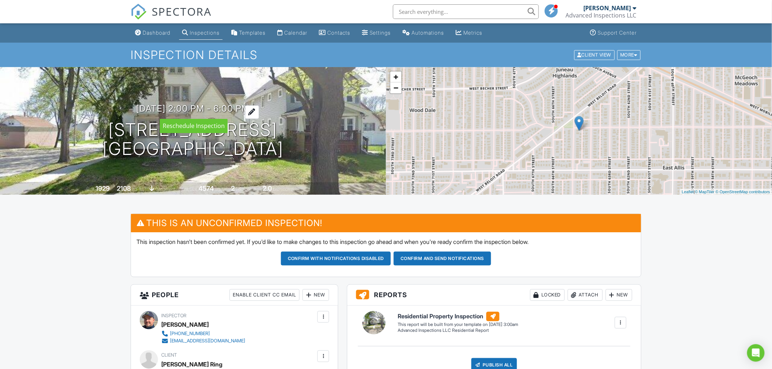
click at [259, 111] on div at bounding box center [252, 112] width 14 height 14
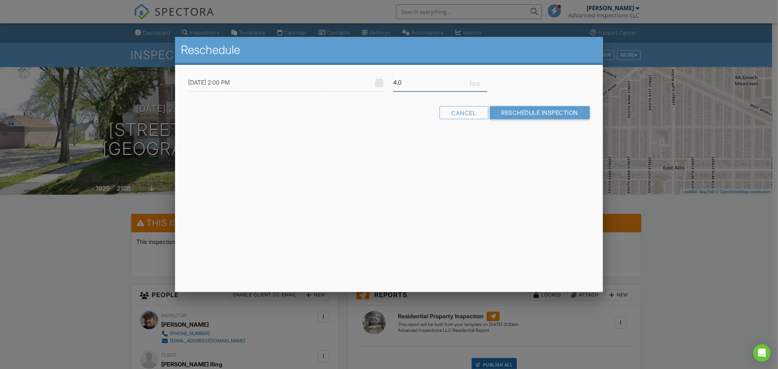
click at [453, 86] on input "4.0" at bounding box center [440, 83] width 94 height 18
click at [498, 143] on div "Reschedule 09/02/2025 2:00 PM 4.0 Warning: this date/time is in the past. Cance…" at bounding box center [389, 164] width 428 height 255
click at [698, 283] on div at bounding box center [389, 195] width 778 height 462
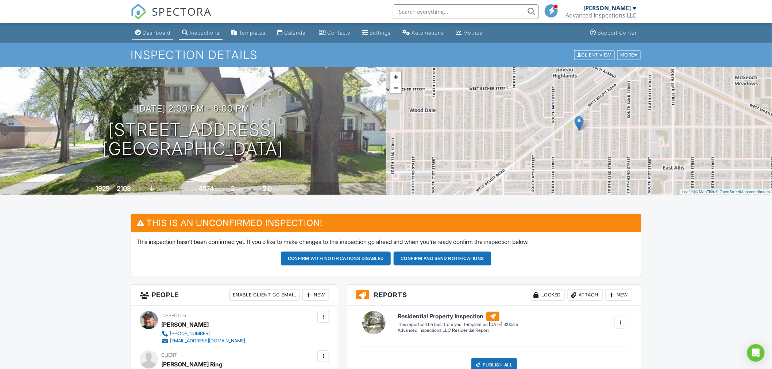
click at [155, 33] on div "Dashboard" at bounding box center [157, 33] width 28 height 6
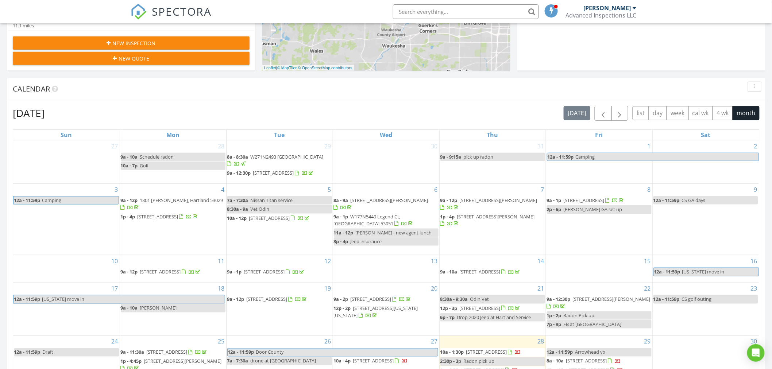
scroll to position [486, 0]
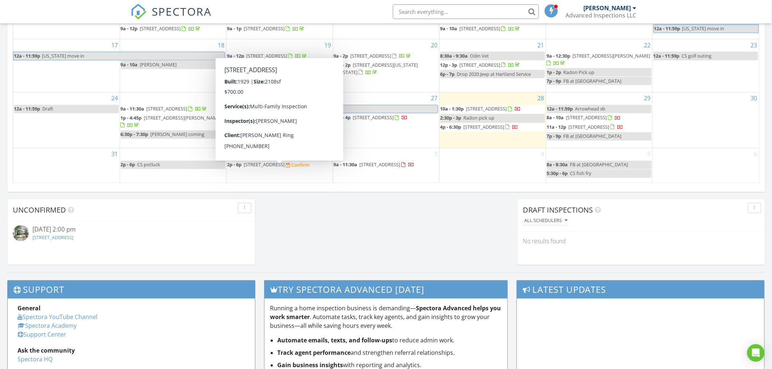
click at [263, 169] on span "2p - 6p [STREET_ADDRESS] Confirm" at bounding box center [268, 165] width 82 height 7
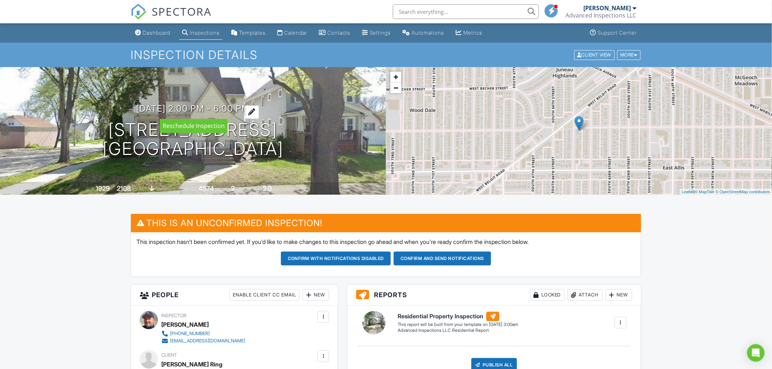
click at [259, 111] on div at bounding box center [252, 112] width 14 height 14
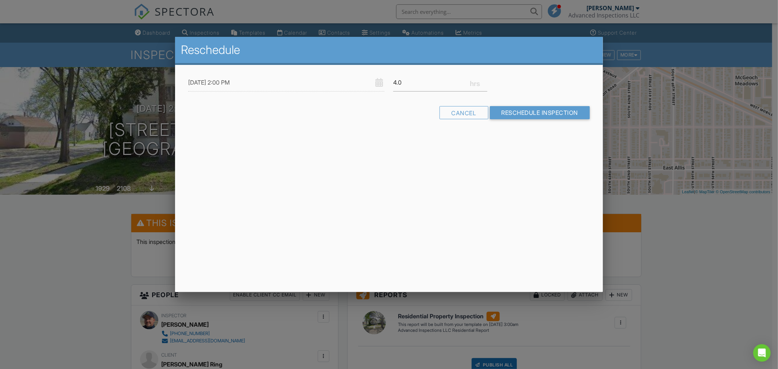
click at [474, 168] on div "Reschedule [DATE] 2:00 PM 4.0 Warning: this date/time is in the past. Cancel Re…" at bounding box center [389, 164] width 428 height 255
click at [692, 301] on div at bounding box center [389, 195] width 778 height 462
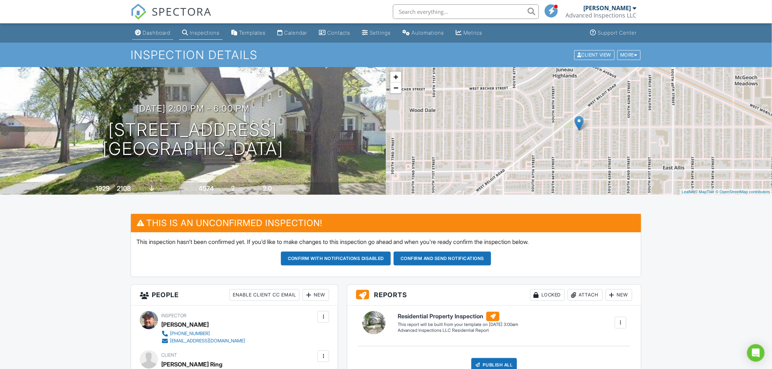
click at [151, 34] on div "Dashboard" at bounding box center [157, 33] width 28 height 6
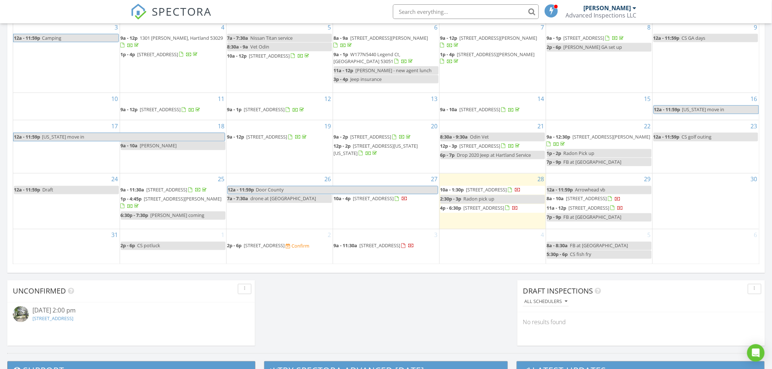
scroll to position [446, 0]
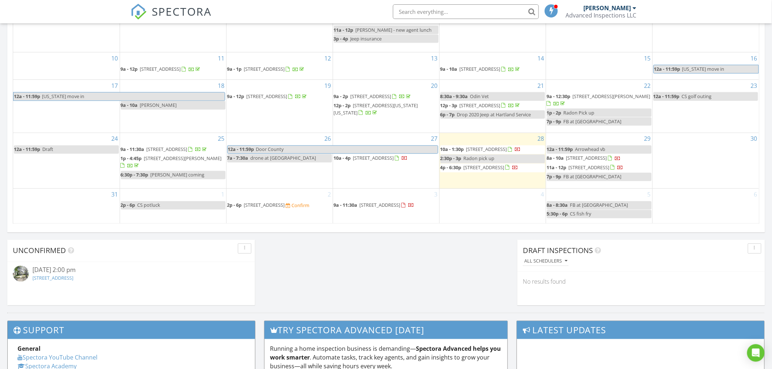
click at [70, 278] on link "2200 S 65th St, West Allis, WI 53219" at bounding box center [52, 278] width 41 height 7
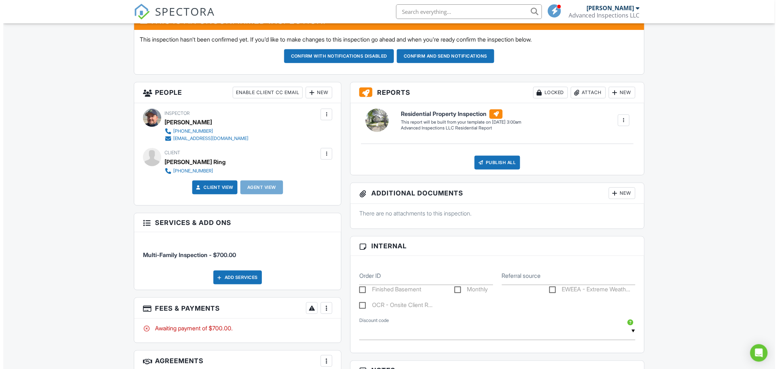
scroll to position [284, 0]
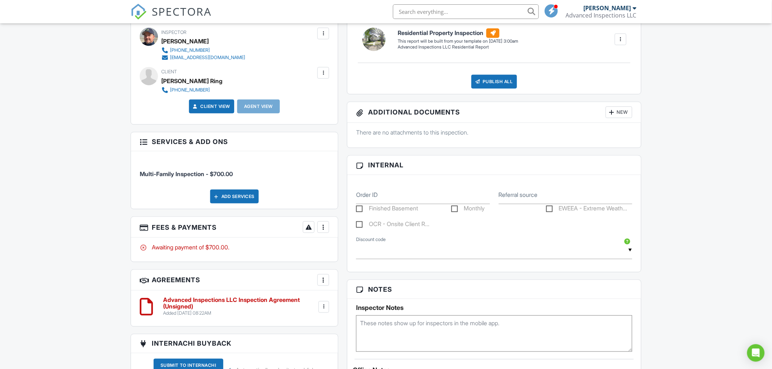
click at [325, 229] on div at bounding box center [323, 227] width 7 height 7
click at [334, 252] on li "Edit Fees & Payments" at bounding box center [360, 249] width 76 height 18
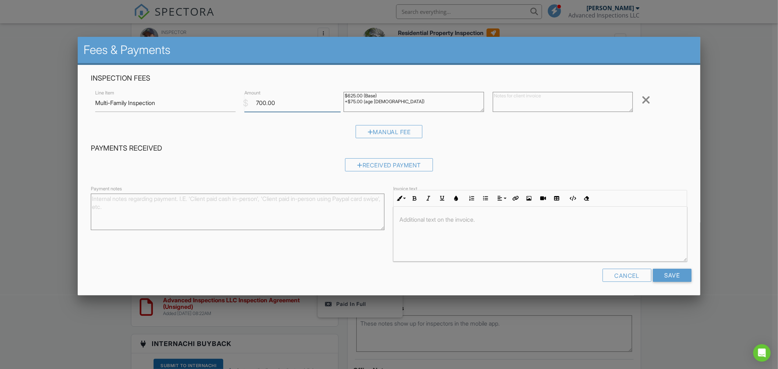
drag, startPoint x: 275, startPoint y: 103, endPoint x: 239, endPoint y: 103, distance: 35.8
click at [242, 104] on div "$ Amount 700.00" at bounding box center [289, 103] width 99 height 18
type input "585.00"
drag, startPoint x: 394, startPoint y: 103, endPoint x: 321, endPoint y: 108, distance: 73.2
click at [321, 108] on div "Line Item Multi-Family Inspection $ Amount 585.00 $625.00 (Base) +$75.00 (age 5…" at bounding box center [389, 102] width 596 height 29
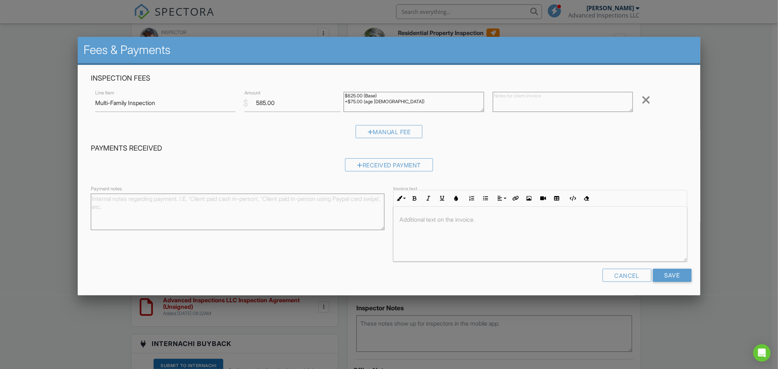
click at [405, 104] on textarea "$625.00 (Base) +$75.00 (age 50 - 100)" at bounding box center [414, 102] width 140 height 20
drag, startPoint x: 376, startPoint y: 106, endPoint x: 338, endPoint y: 102, distance: 37.8
click at [340, 101] on div "$625.00 (Base) +$75.00 (age 50 - 100)" at bounding box center [413, 102] width 149 height 29
type textarea "$625.00 (Base)"
click at [671, 273] on input "Save" at bounding box center [672, 275] width 39 height 13
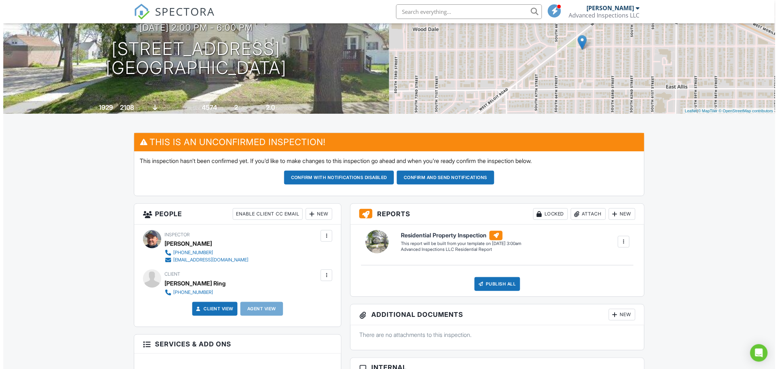
scroll to position [122, 0]
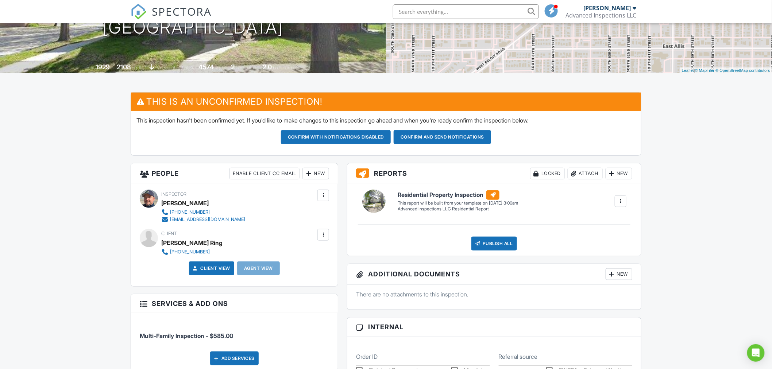
click at [321, 172] on div "New" at bounding box center [316, 174] width 27 height 12
click at [321, 212] on li "Client's Agent" at bounding box center [342, 214] width 72 height 18
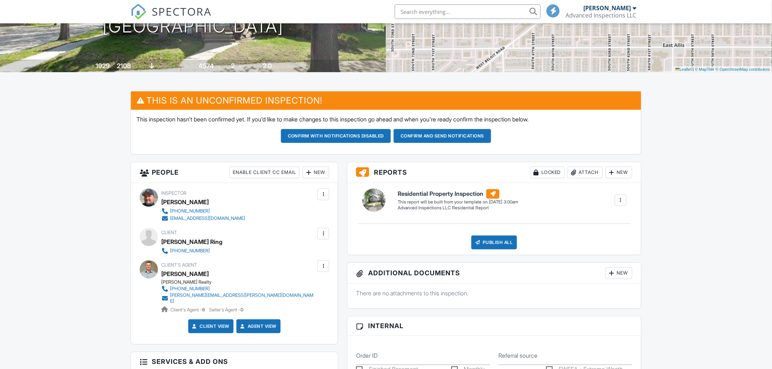
click at [321, 172] on div "New" at bounding box center [316, 173] width 27 height 12
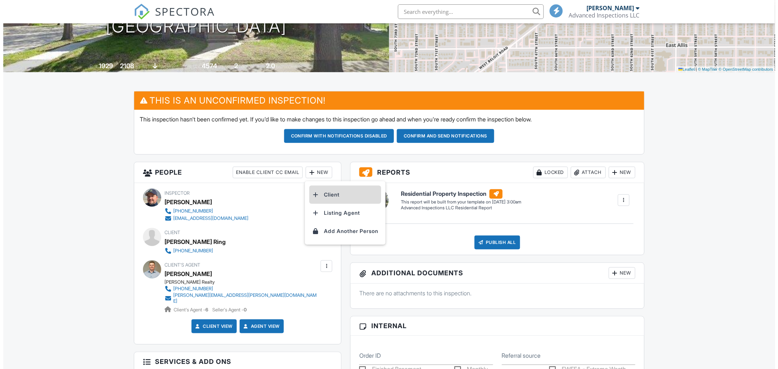
scroll to position [122, 0]
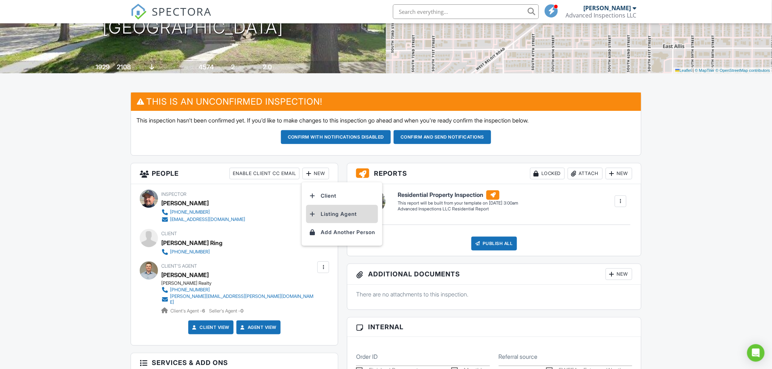
click at [322, 214] on li "Listing Agent" at bounding box center [342, 214] width 72 height 18
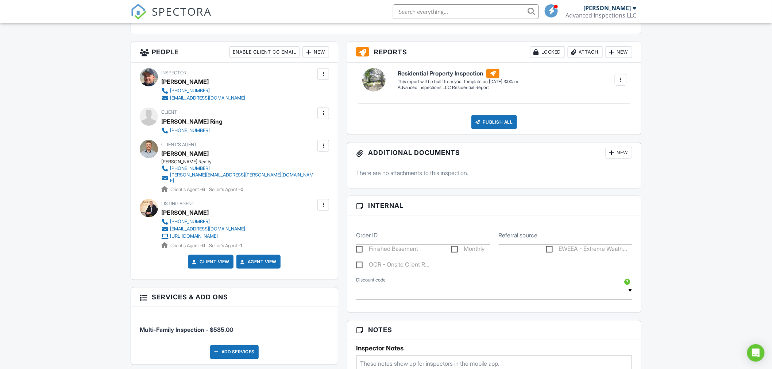
scroll to position [365, 0]
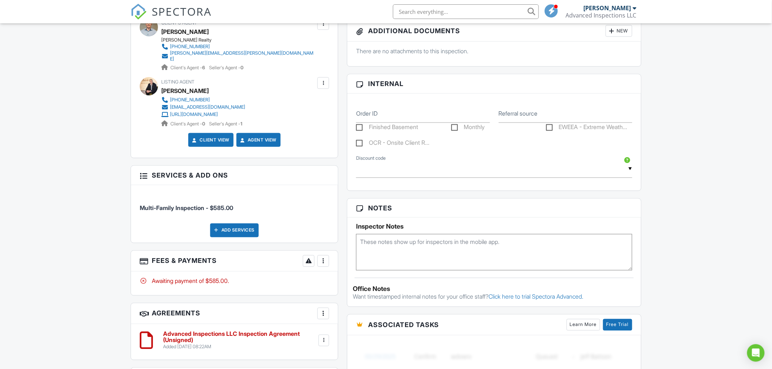
click at [143, 172] on div at bounding box center [143, 175] width 7 height 7
click at [324, 258] on div at bounding box center [323, 261] width 7 height 7
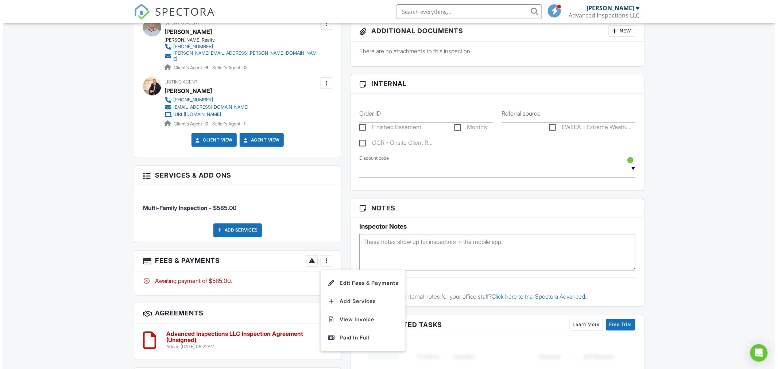
scroll to position [405, 0]
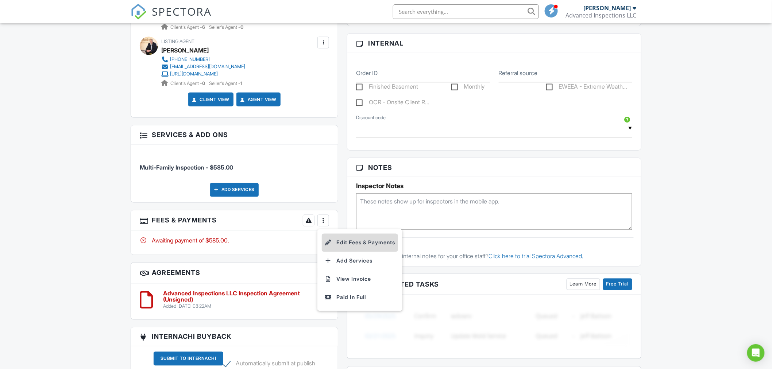
click at [388, 236] on li "Edit Fees & Payments" at bounding box center [360, 243] width 76 height 18
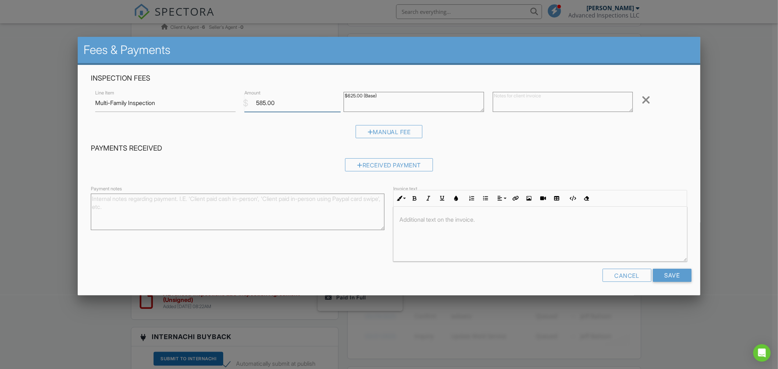
drag, startPoint x: 263, startPoint y: 101, endPoint x: 261, endPoint y: 96, distance: 5.7
click at [262, 101] on input "585.00" at bounding box center [292, 103] width 96 height 18
type input "595.00"
click at [663, 277] on input "Save" at bounding box center [672, 275] width 39 height 13
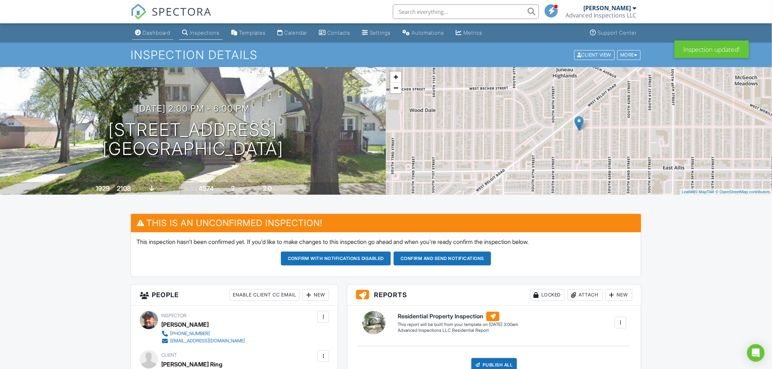
click at [161, 34] on div "Dashboard" at bounding box center [157, 33] width 28 height 6
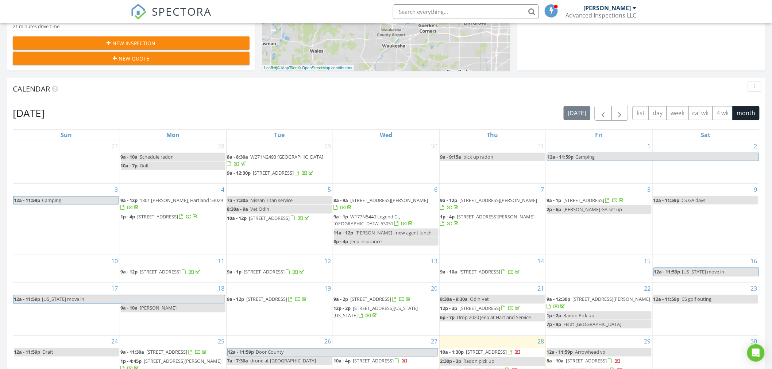
scroll to position [365, 0]
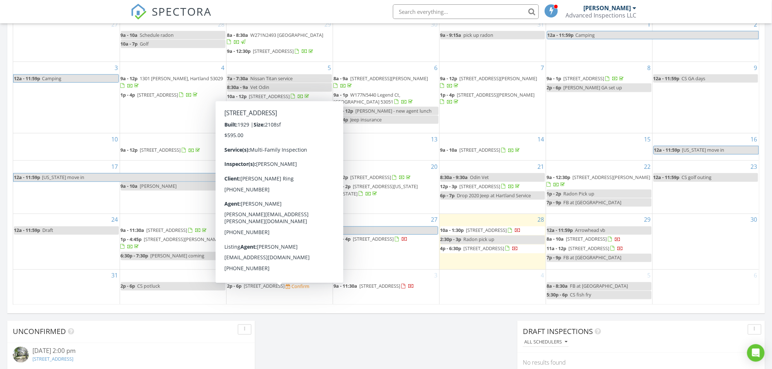
click at [285, 289] on span "[STREET_ADDRESS]" at bounding box center [264, 286] width 41 height 7
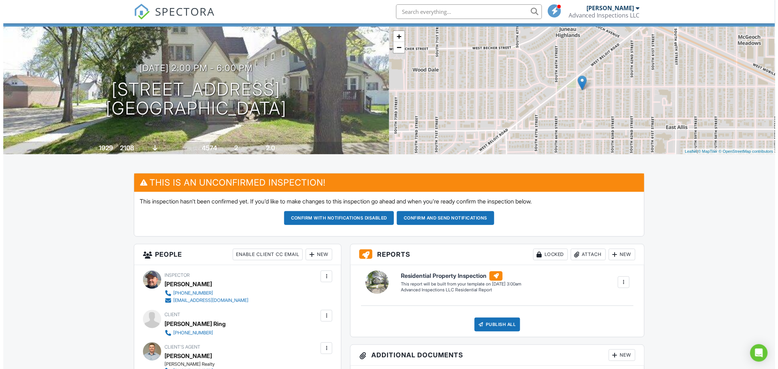
scroll to position [81, 0]
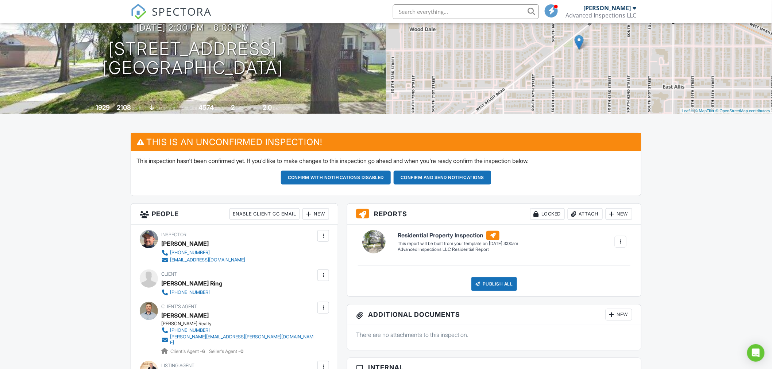
click at [331, 275] on div "Inspector [PERSON_NAME] [PHONE_NUMBER] [EMAIL_ADDRESS][DOMAIN_NAME] Make Invisi…" at bounding box center [234, 333] width 207 height 217
click at [323, 275] on div at bounding box center [323, 275] width 7 height 7
click at [263, 296] on li "Edit" at bounding box center [285, 298] width 78 height 18
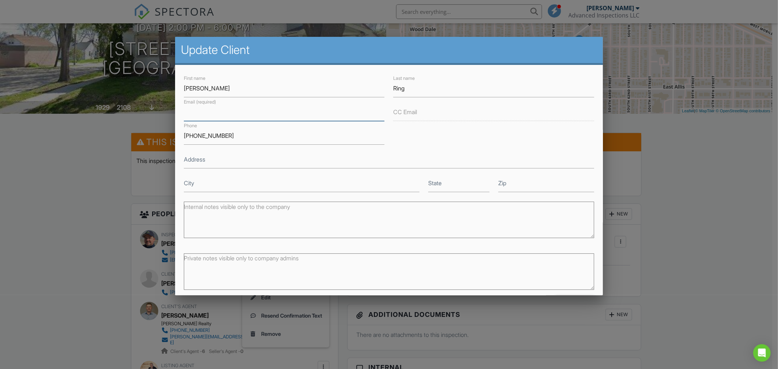
click at [243, 111] on input "Email (required)" at bounding box center [284, 112] width 201 height 18
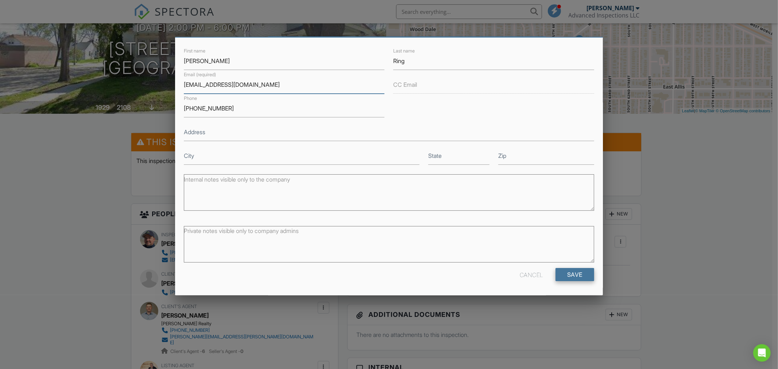
type input "[EMAIL_ADDRESS][DOMAIN_NAME]"
click at [579, 275] on input "Save" at bounding box center [575, 274] width 39 height 13
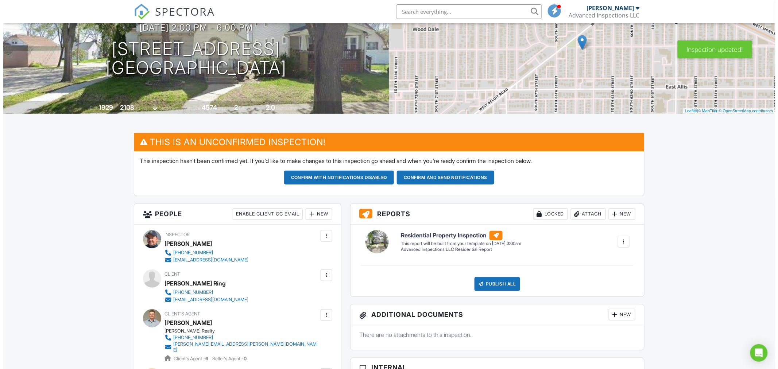
scroll to position [41, 0]
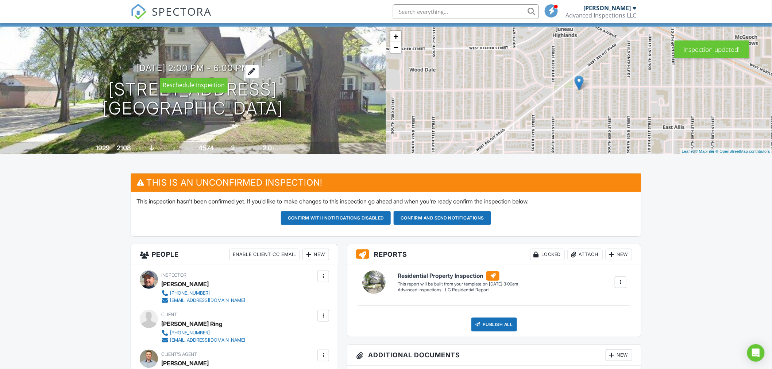
click at [259, 68] on div at bounding box center [252, 72] width 14 height 14
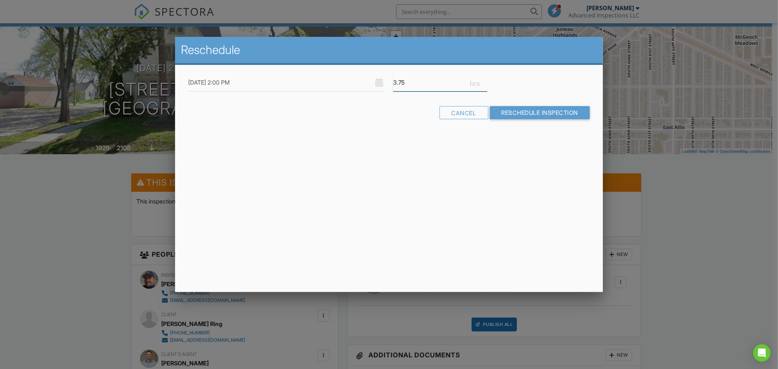
click at [484, 85] on input "3.75" at bounding box center [440, 83] width 94 height 18
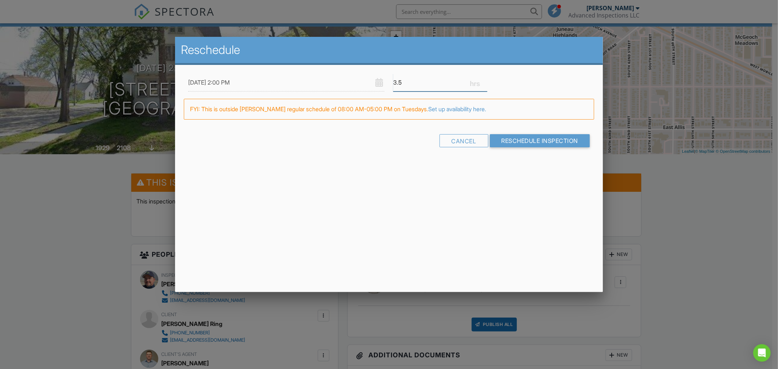
type input "3.5"
click at [484, 85] on input "3.5" at bounding box center [440, 83] width 94 height 18
click at [502, 140] on input "Reschedule Inspection" at bounding box center [540, 140] width 100 height 13
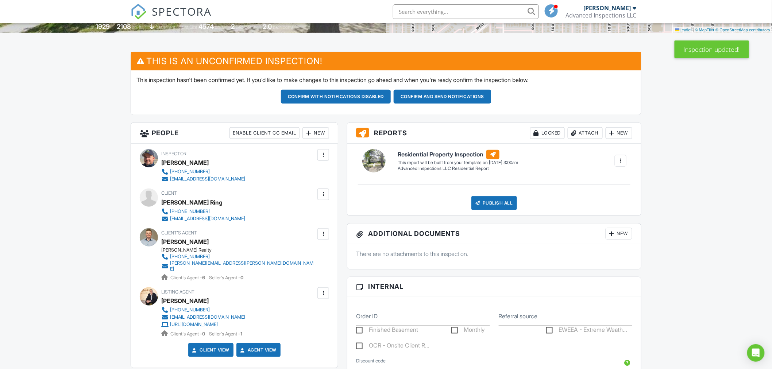
scroll to position [41, 0]
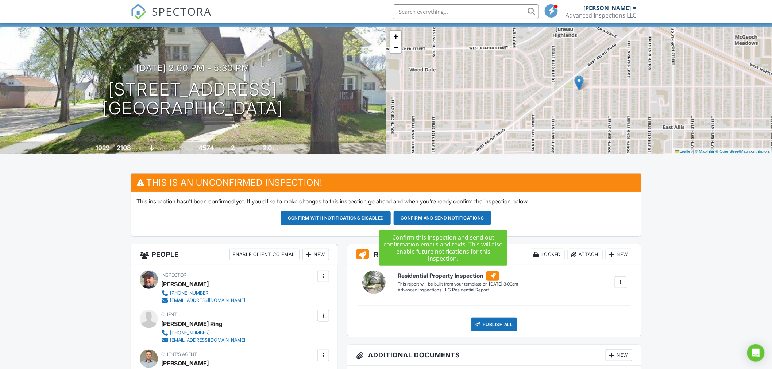
click at [391, 219] on button "Confirm and send notifications" at bounding box center [336, 218] width 110 height 14
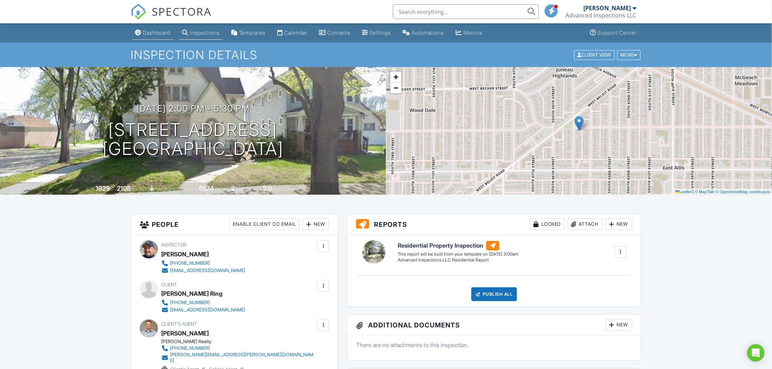
click at [162, 32] on div "Dashboard" at bounding box center [157, 33] width 28 height 6
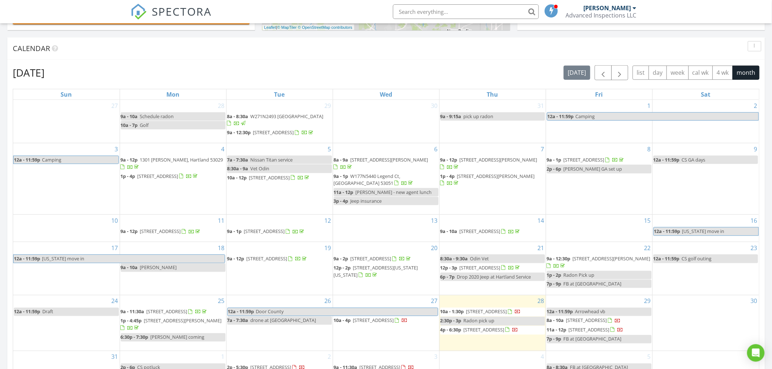
scroll to position [405, 0]
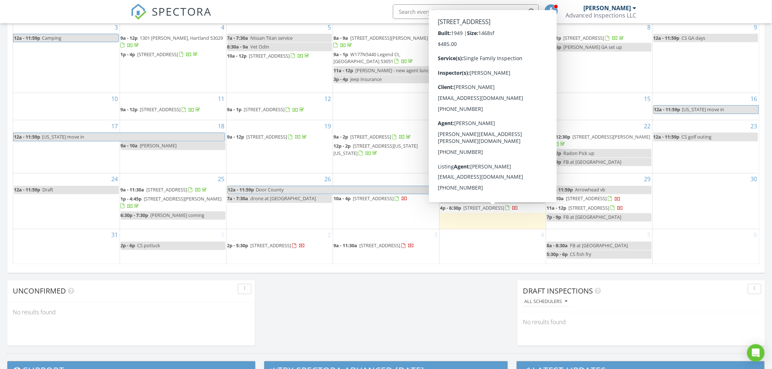
click at [466, 211] on span "[STREET_ADDRESS]" at bounding box center [484, 208] width 41 height 7
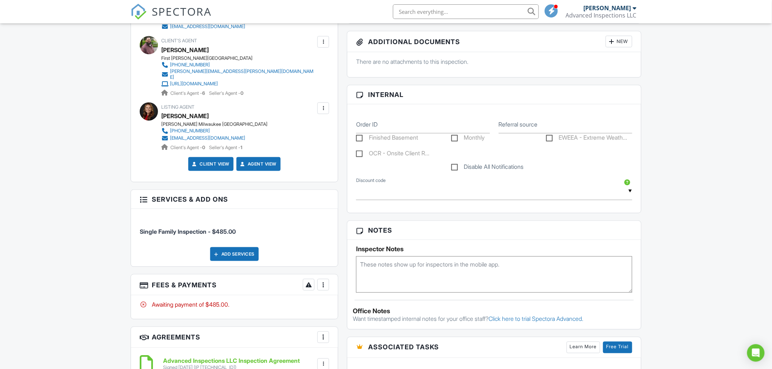
scroll to position [365, 0]
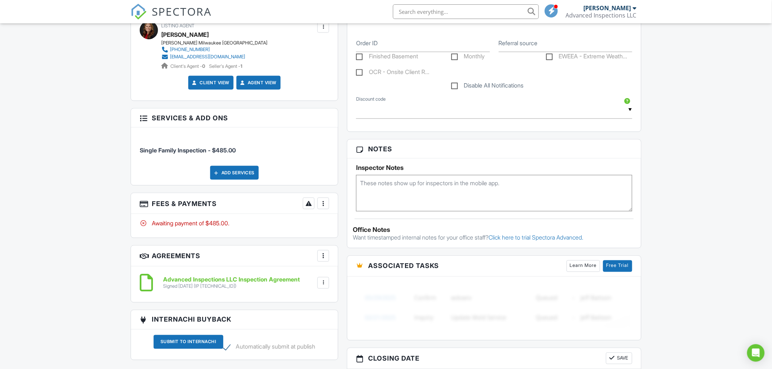
click at [323, 201] on div at bounding box center [323, 203] width 7 height 7
click at [338, 258] on li "View Invoice" at bounding box center [360, 262] width 76 height 18
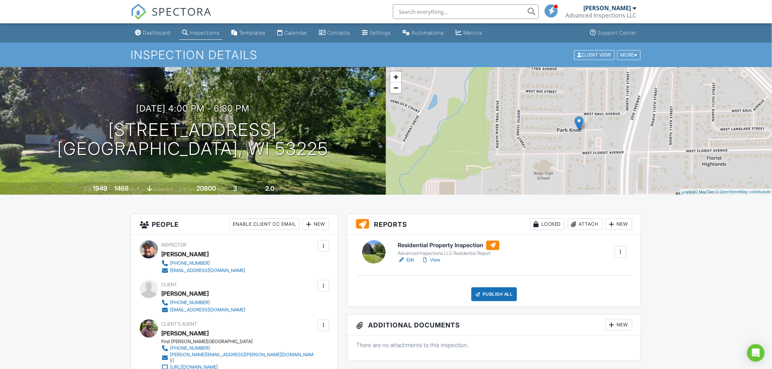
click at [151, 32] on div "Dashboard" at bounding box center [157, 33] width 28 height 6
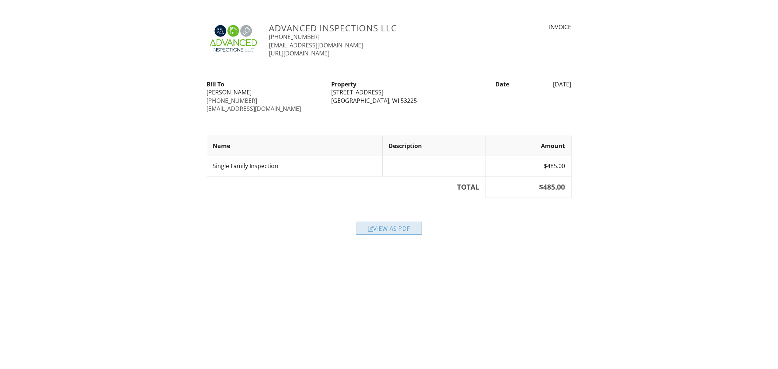
click at [369, 230] on div at bounding box center [370, 229] width 5 height 6
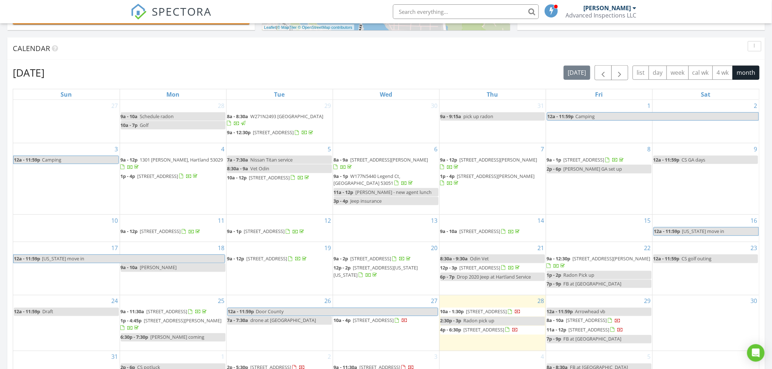
scroll to position [405, 0]
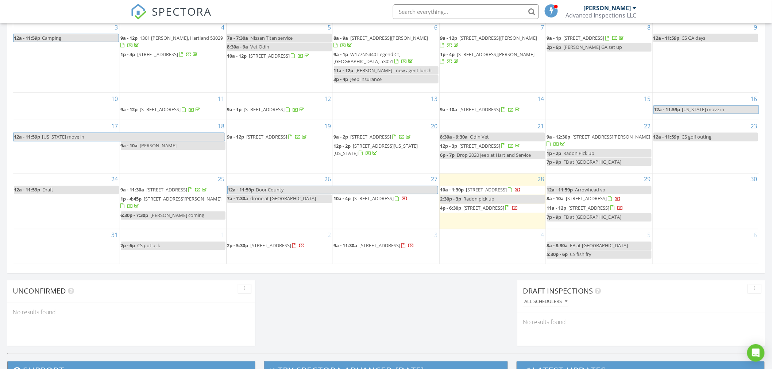
click at [549, 196] on span "8a - 10a" at bounding box center [555, 199] width 17 height 7
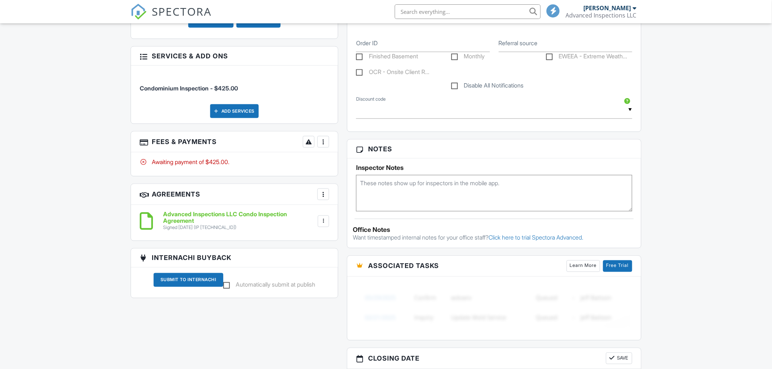
scroll to position [365, 0]
click at [326, 139] on div at bounding box center [323, 141] width 7 height 7
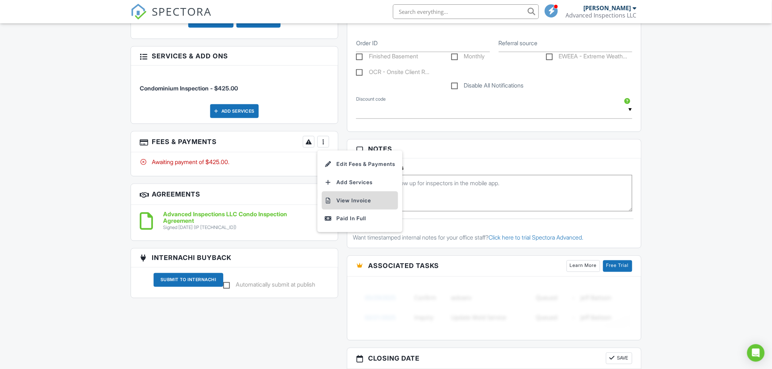
click at [344, 194] on li "View Invoice" at bounding box center [360, 201] width 76 height 18
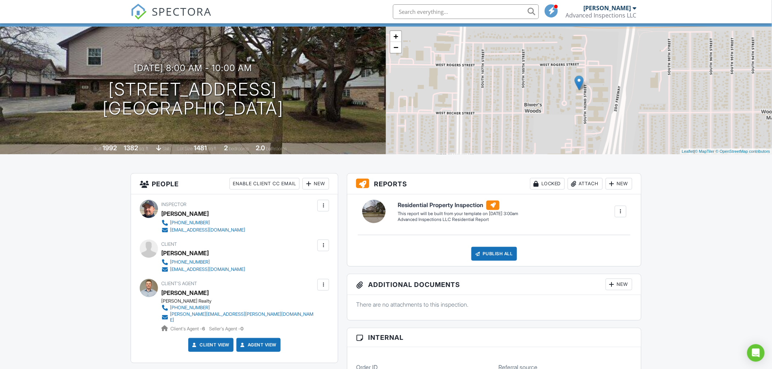
scroll to position [0, 0]
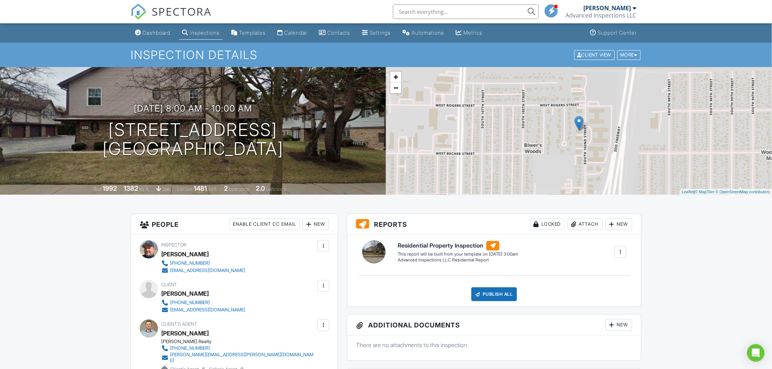
click at [162, 31] on div "Dashboard" at bounding box center [157, 33] width 28 height 6
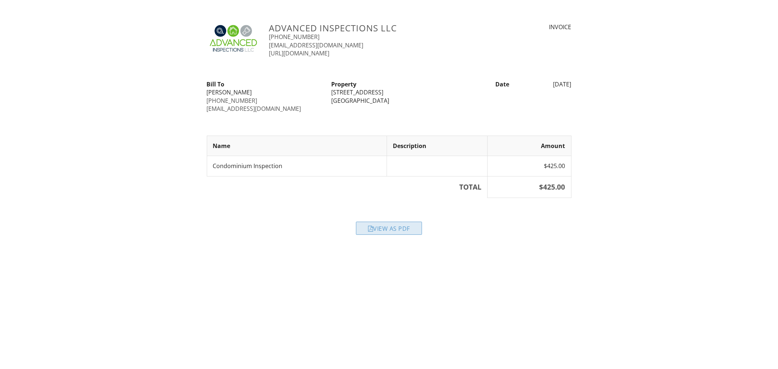
click at [368, 229] on div at bounding box center [370, 229] width 5 height 6
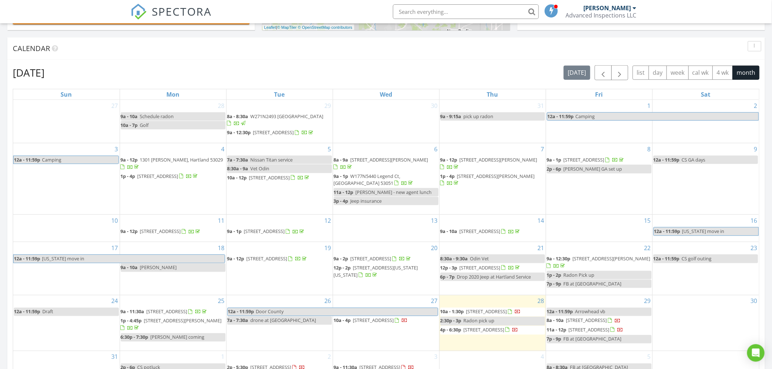
scroll to position [365, 0]
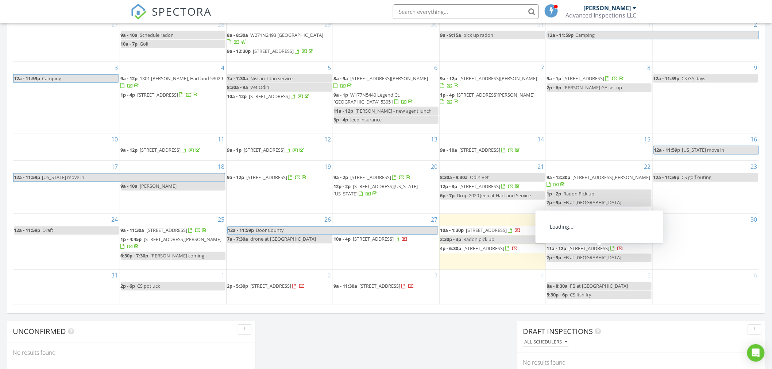
click at [610, 250] on span "[STREET_ADDRESS]" at bounding box center [589, 249] width 41 height 7
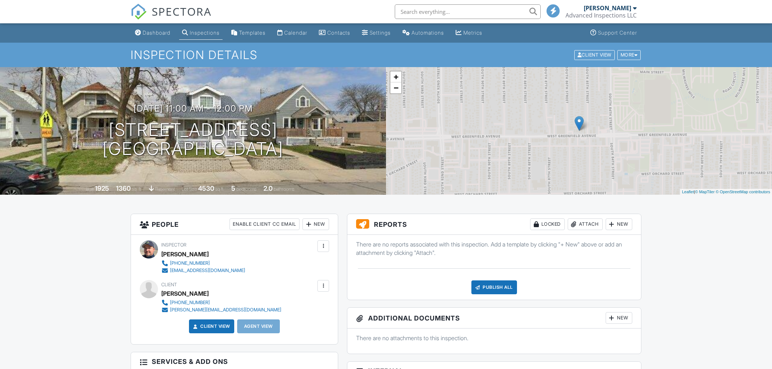
scroll to position [284, 0]
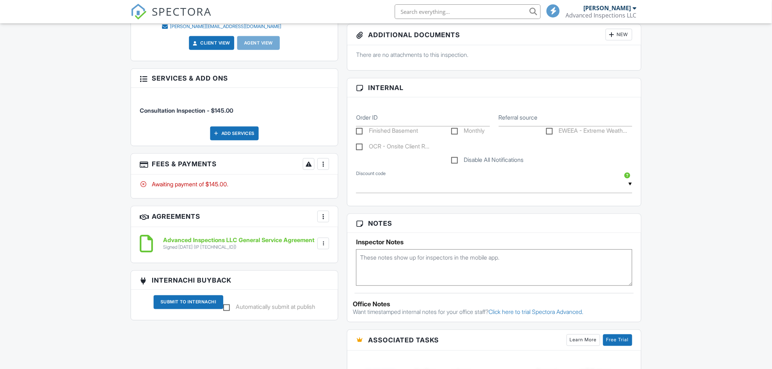
click at [322, 166] on div at bounding box center [323, 164] width 7 height 7
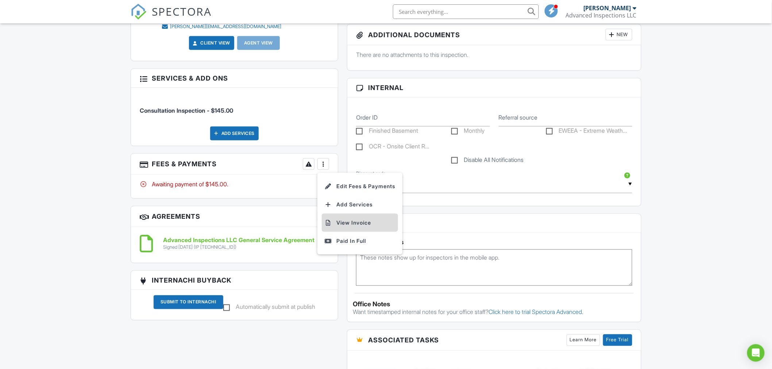
click at [334, 224] on li "View Invoice" at bounding box center [360, 223] width 76 height 18
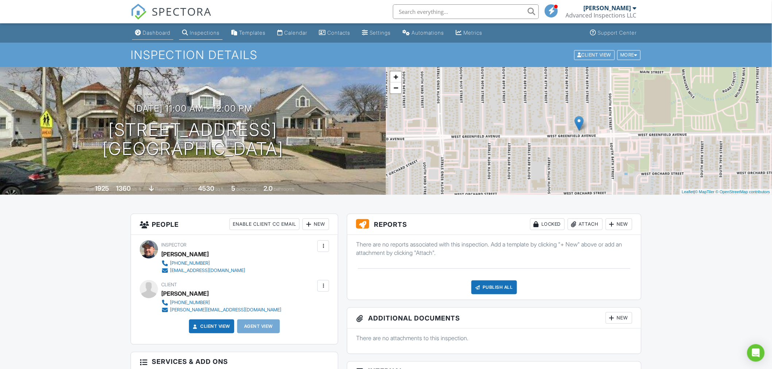
click at [152, 31] on div "Dashboard" at bounding box center [157, 33] width 28 height 6
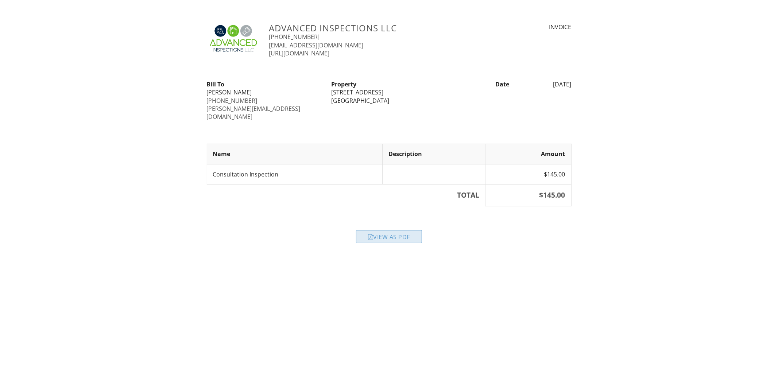
click at [400, 230] on div "View as PDF" at bounding box center [389, 236] width 66 height 13
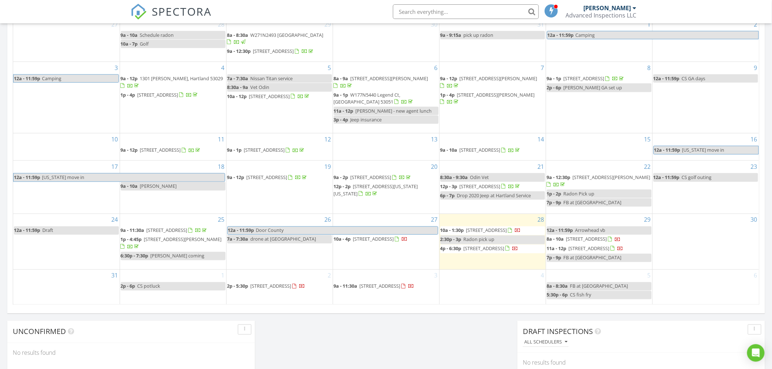
scroll to position [446, 0]
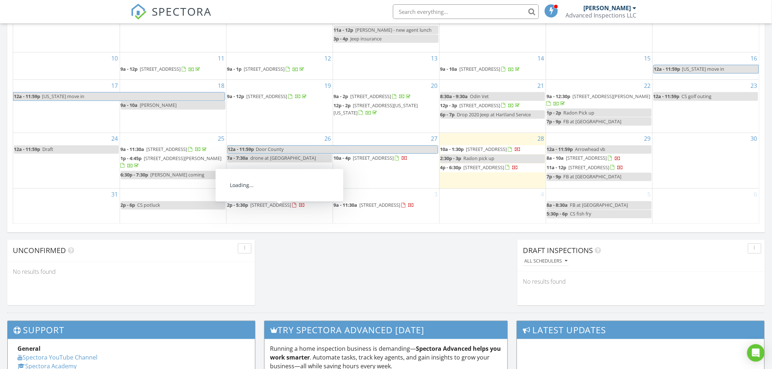
click at [275, 209] on span "[STREET_ADDRESS]" at bounding box center [271, 205] width 41 height 7
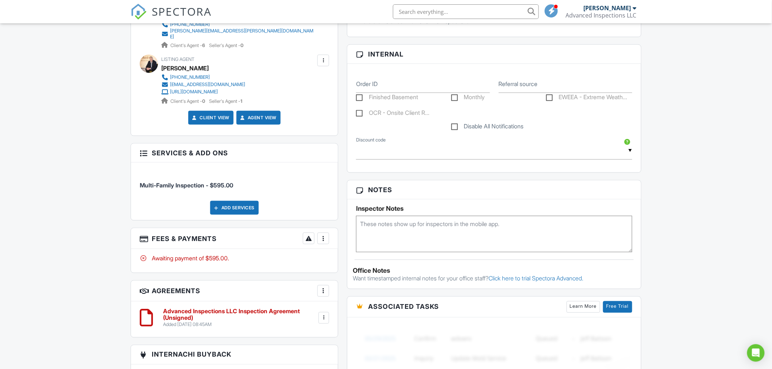
scroll to position [365, 0]
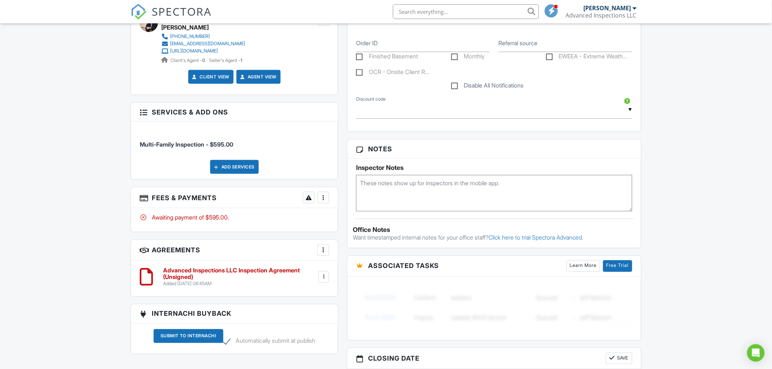
click at [322, 197] on div at bounding box center [323, 197] width 7 height 7
click at [341, 252] on li "View Invoice" at bounding box center [360, 256] width 76 height 18
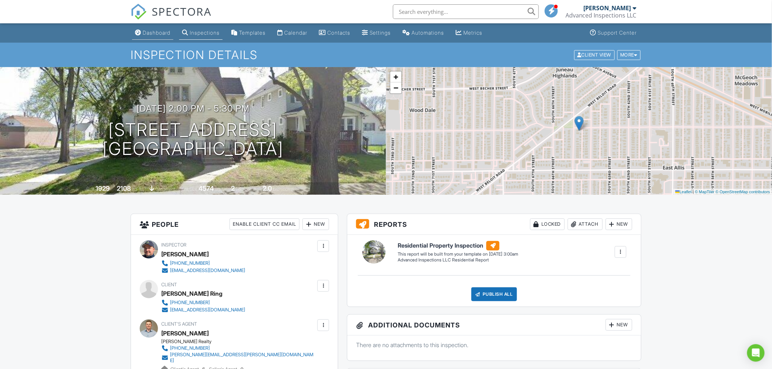
click at [167, 32] on div "Dashboard" at bounding box center [157, 33] width 28 height 6
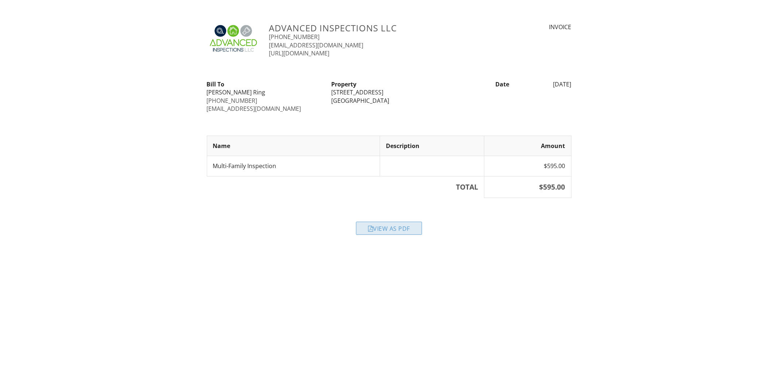
click at [381, 232] on div "View as PDF" at bounding box center [389, 228] width 66 height 13
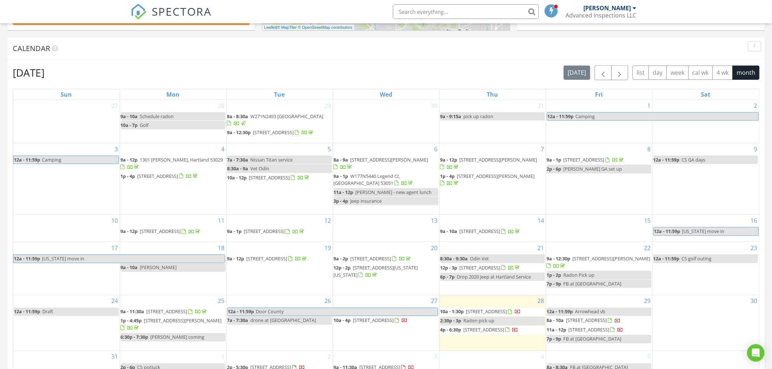
scroll to position [446, 0]
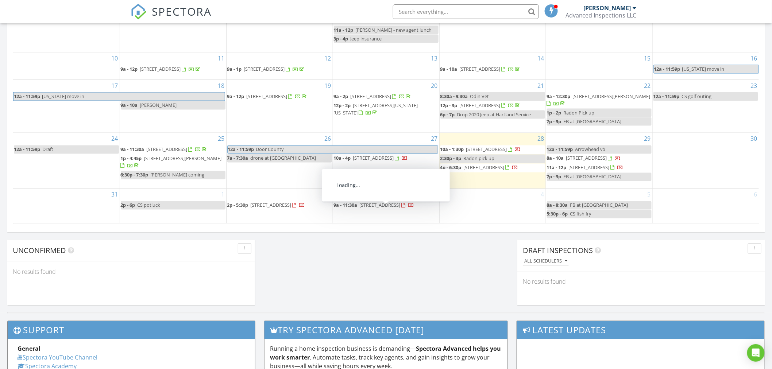
click at [388, 209] on span "630 Westowne Ave, Waukesha 53188" at bounding box center [380, 205] width 41 height 7
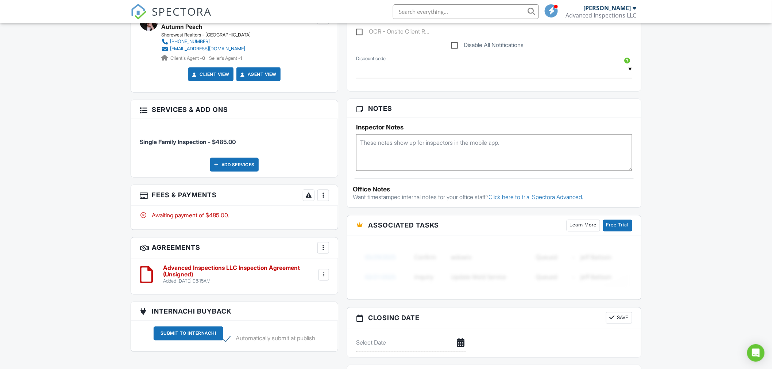
scroll to position [446, 0]
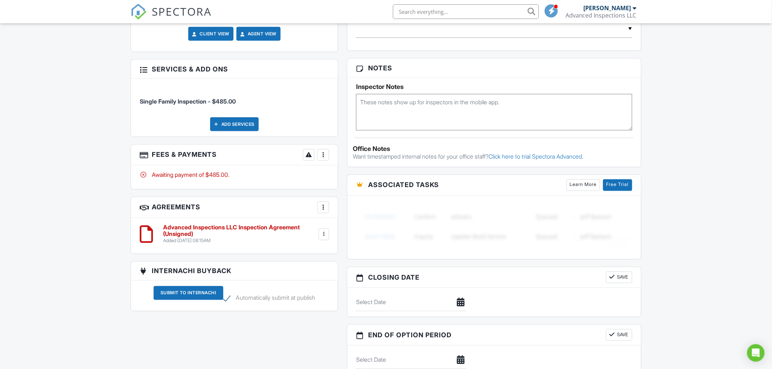
click at [324, 151] on div at bounding box center [323, 154] width 7 height 7
click at [349, 208] on li "View Invoice" at bounding box center [360, 214] width 76 height 18
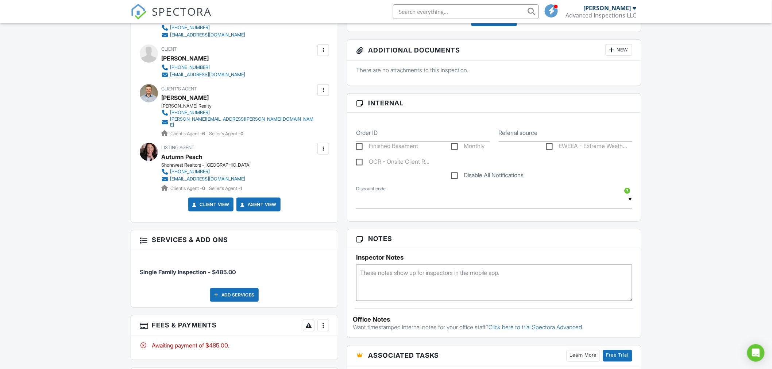
scroll to position [0, 0]
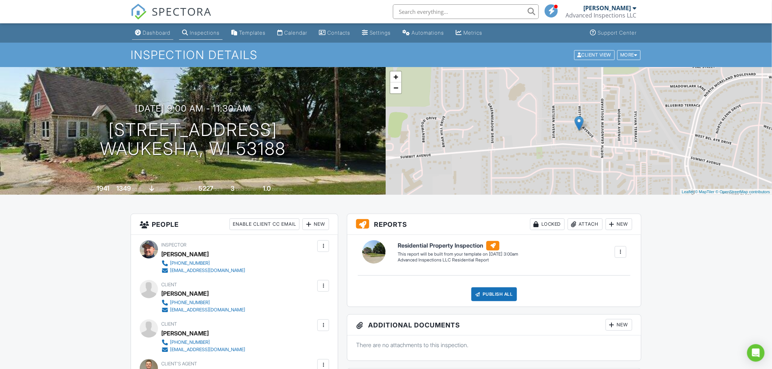
click at [149, 33] on div "Dashboard" at bounding box center [157, 33] width 28 height 6
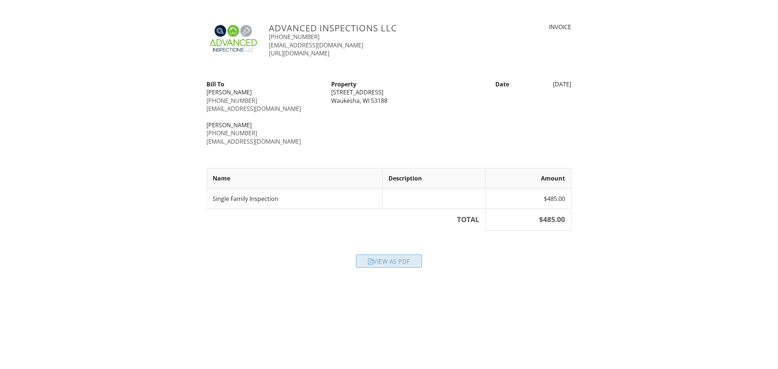
click at [377, 258] on div "View as PDF" at bounding box center [389, 261] width 66 height 13
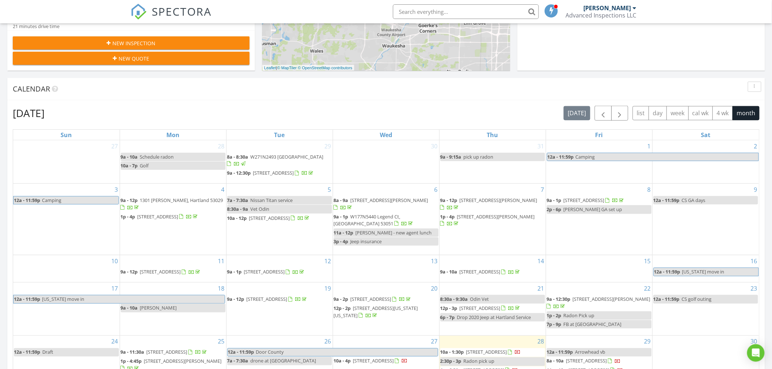
scroll to position [446, 0]
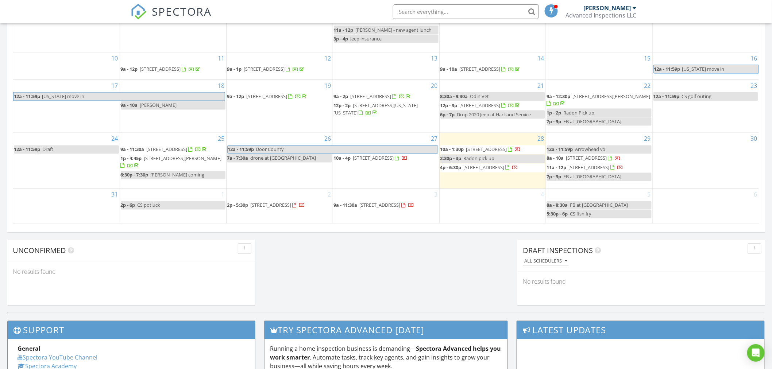
click at [394, 155] on span "[STREET_ADDRESS]" at bounding box center [373, 158] width 41 height 7
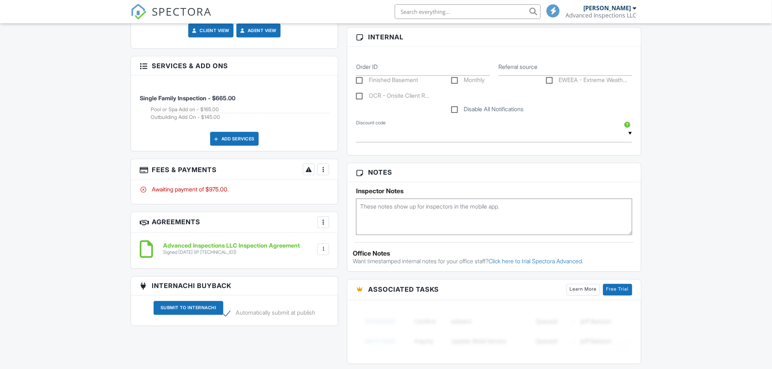
scroll to position [405, 0]
click at [327, 172] on div at bounding box center [323, 169] width 7 height 7
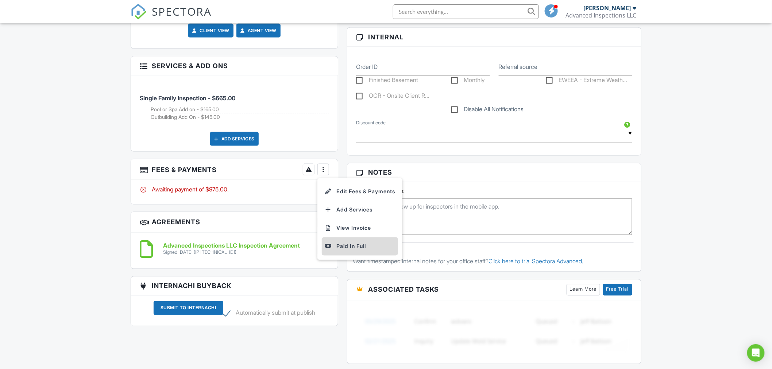
click at [342, 247] on div "Paid In Full" at bounding box center [360, 246] width 70 height 9
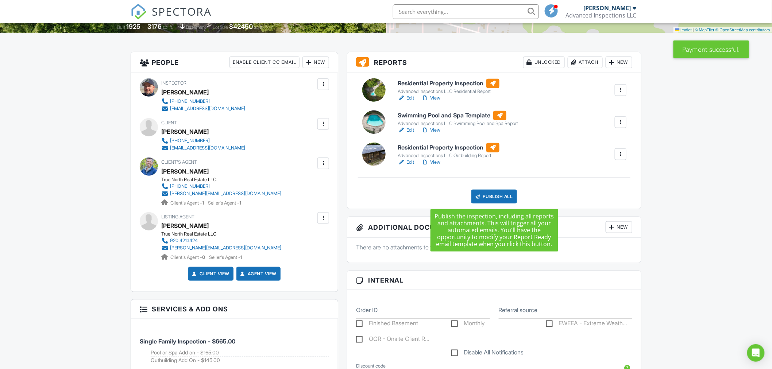
click at [490, 196] on div "Publish All" at bounding box center [494, 197] width 46 height 14
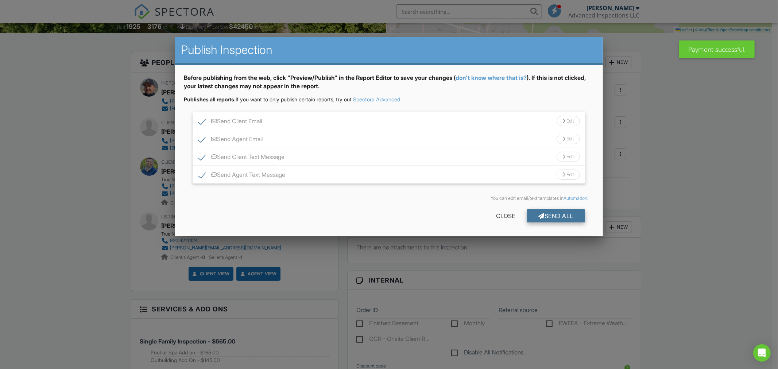
click at [540, 217] on div at bounding box center [542, 216] width 6 height 6
